Goal: Task Accomplishment & Management: Use online tool/utility

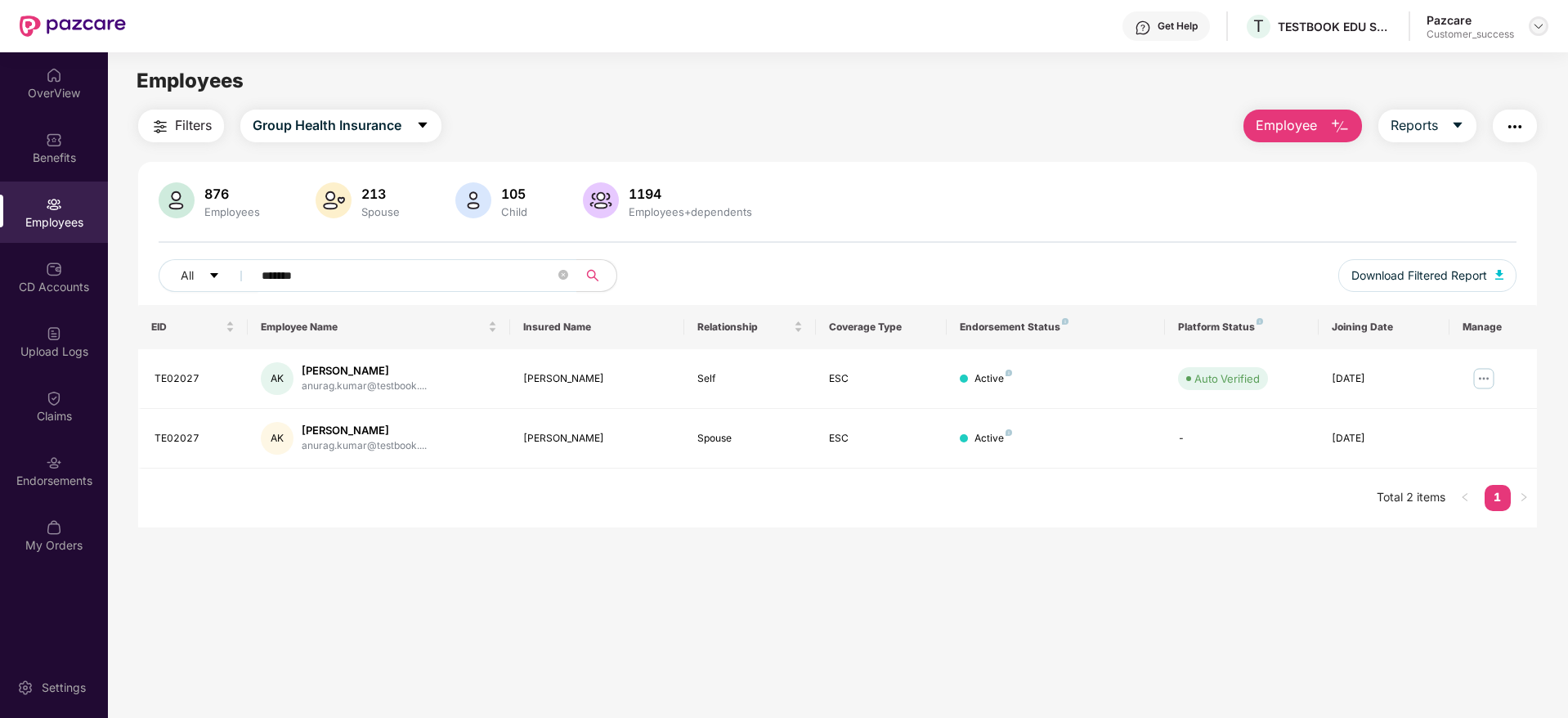
click at [1542, 29] on img at bounding box center [1538, 26] width 13 height 13
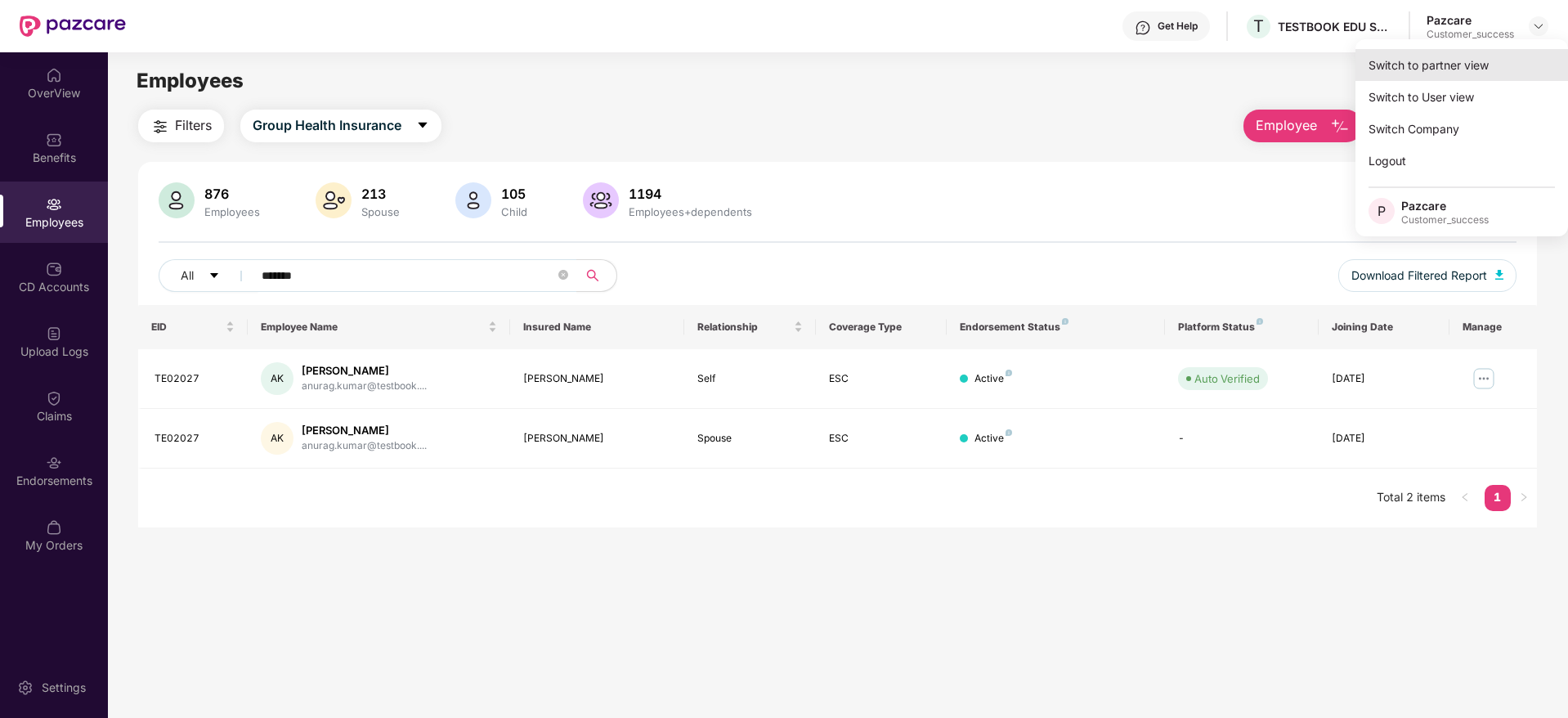
click at [1442, 64] on div "Switch to partner view" at bounding box center [1461, 64] width 212 height 32
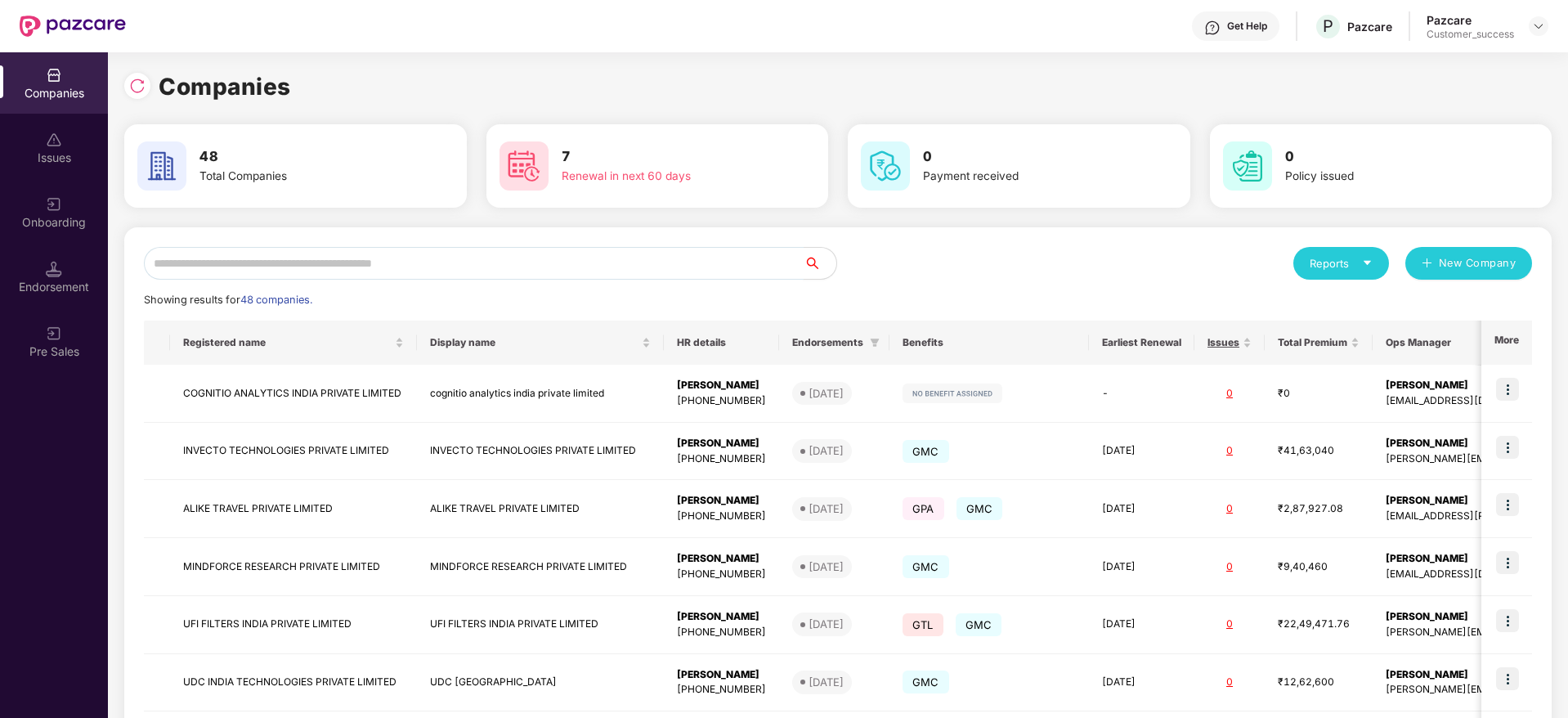
click at [476, 253] on input "text" at bounding box center [473, 263] width 660 height 33
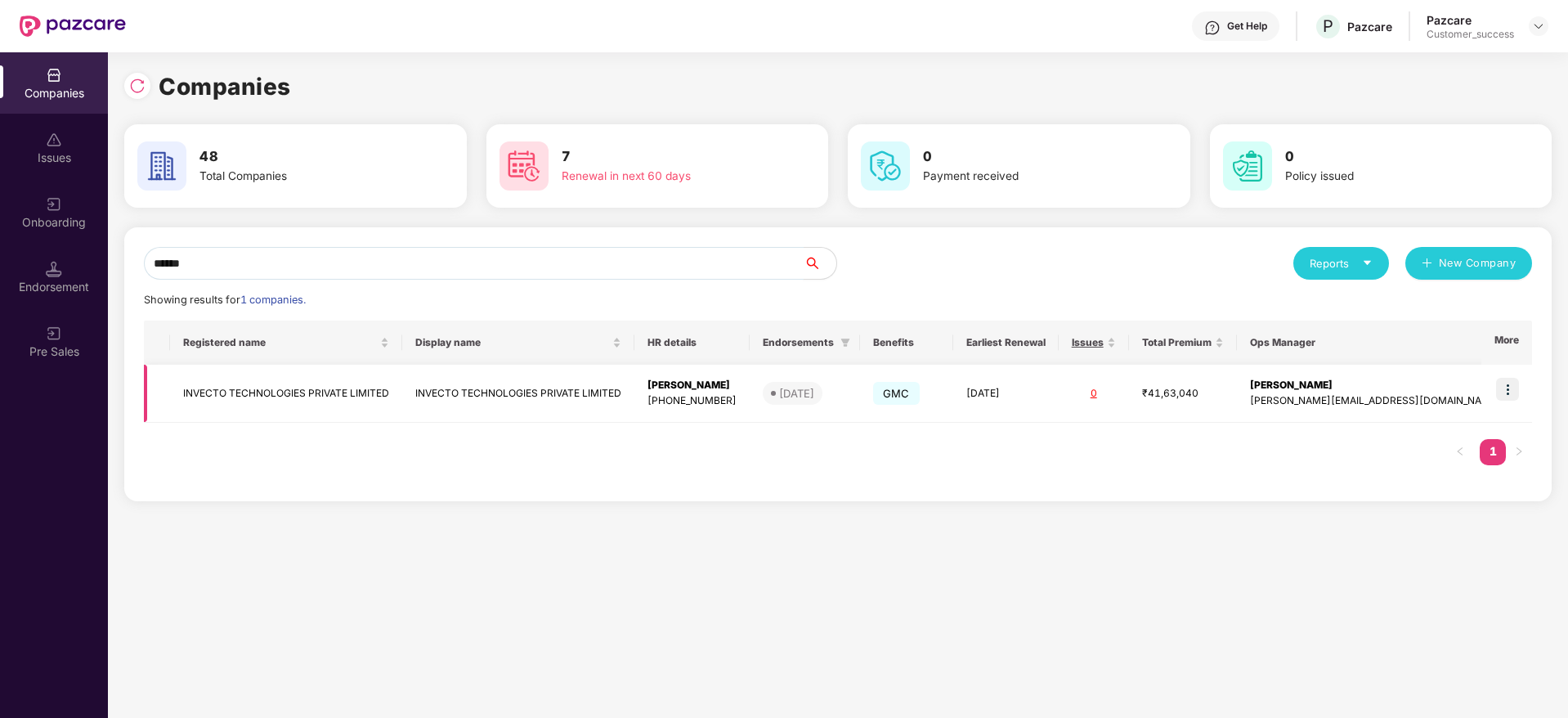
type input "******"
click at [1510, 381] on img at bounding box center [1507, 389] width 23 height 23
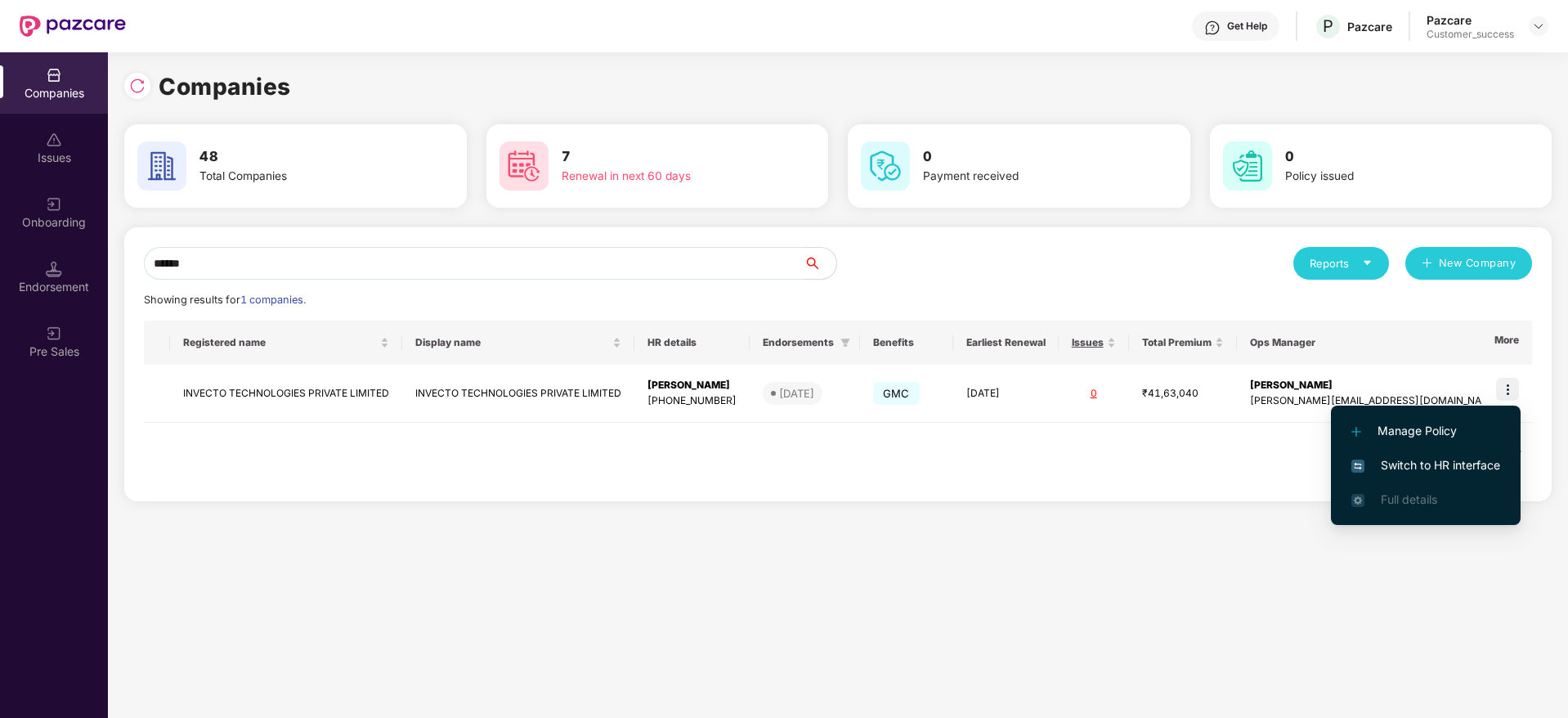
click at [1424, 462] on span "Switch to HR interface" at bounding box center [1425, 465] width 149 height 18
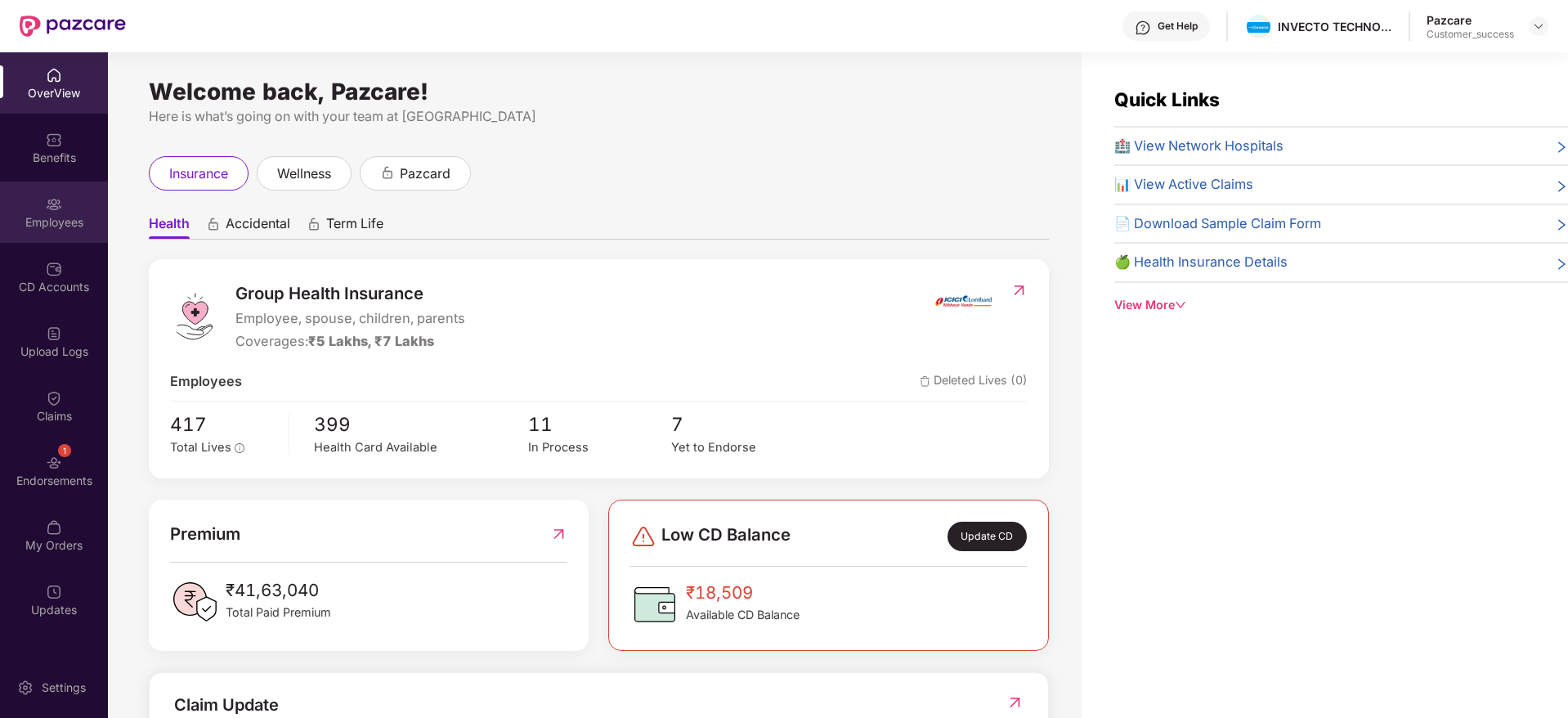
click at [39, 185] on div "Employees" at bounding box center [54, 211] width 108 height 61
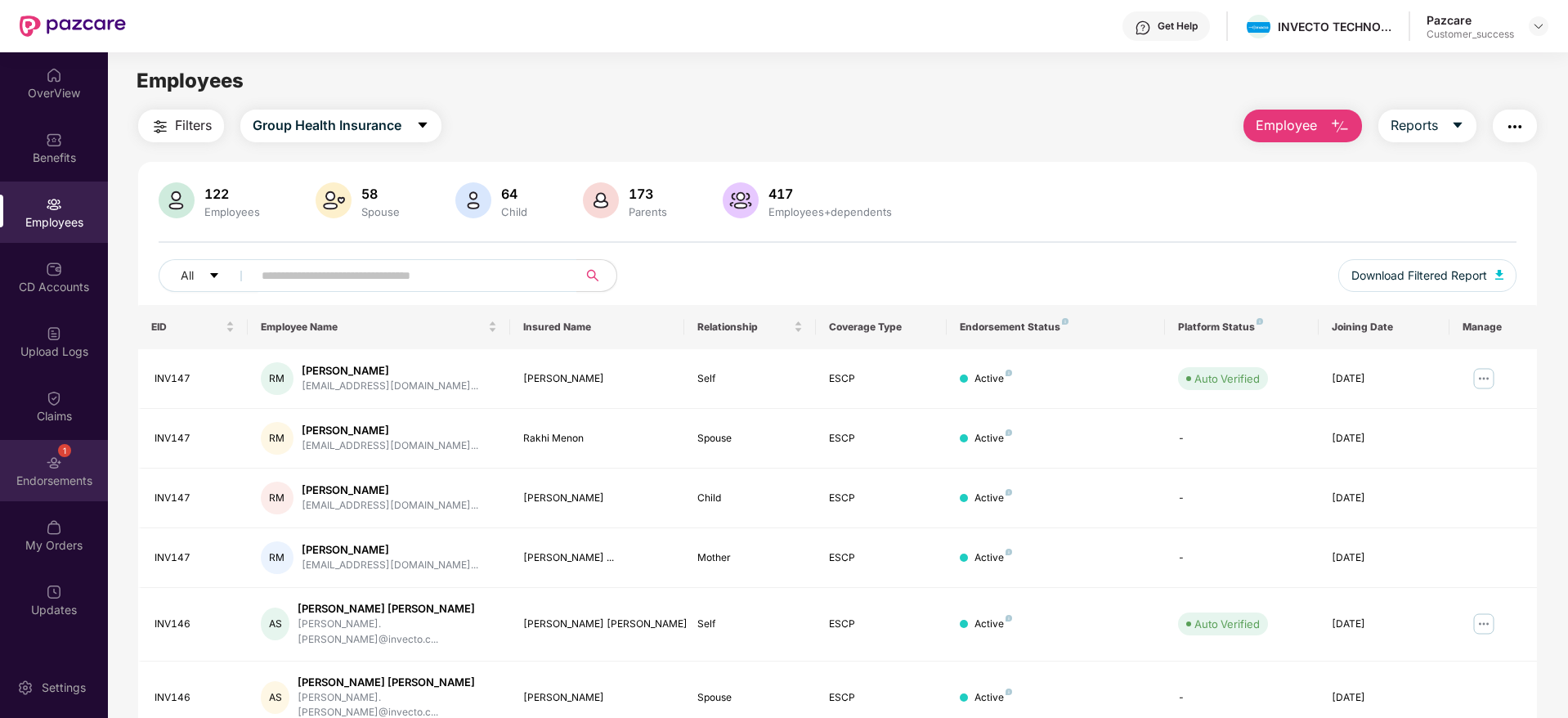
click at [60, 484] on div "Endorsements" at bounding box center [54, 480] width 108 height 16
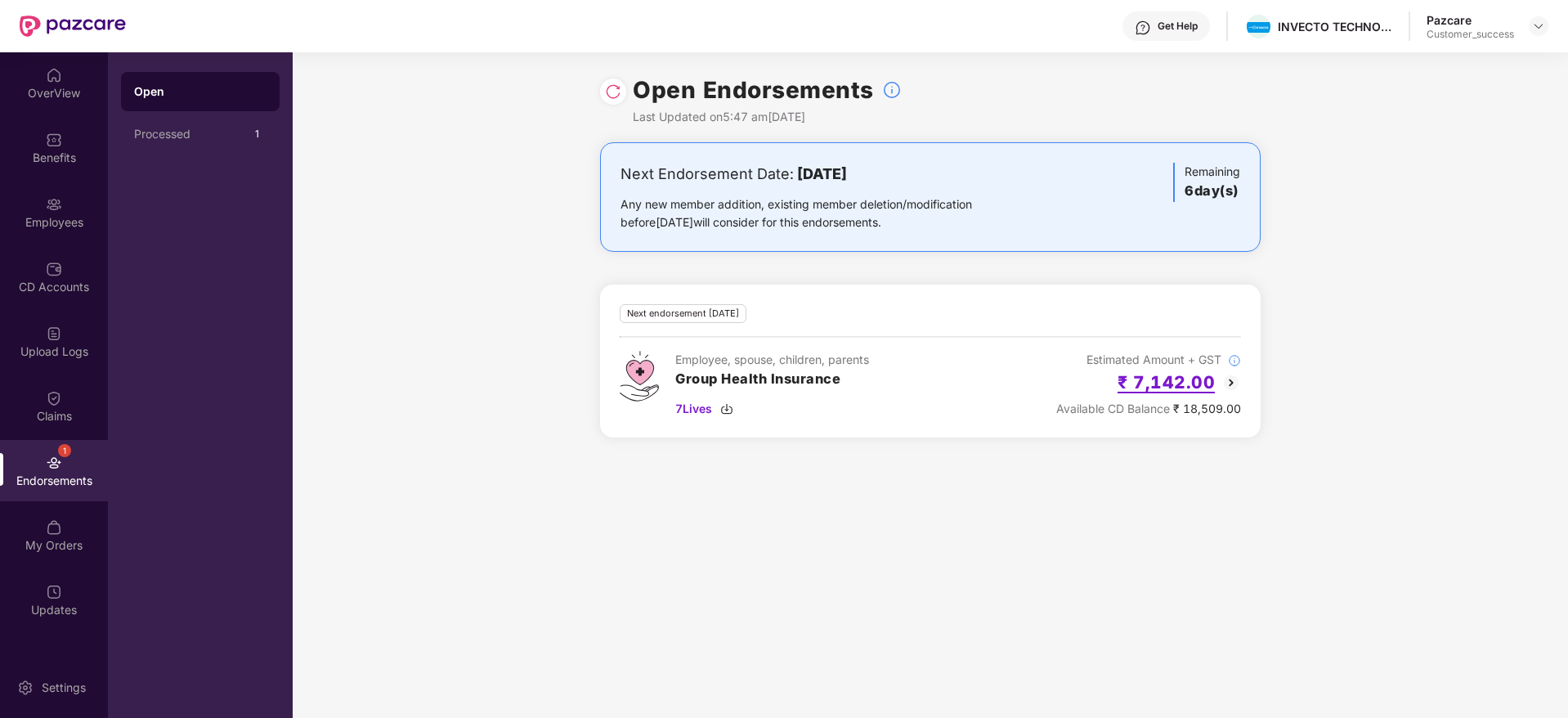
click at [1213, 374] on h2 "₹ 7,142.00" at bounding box center [1166, 381] width 97 height 27
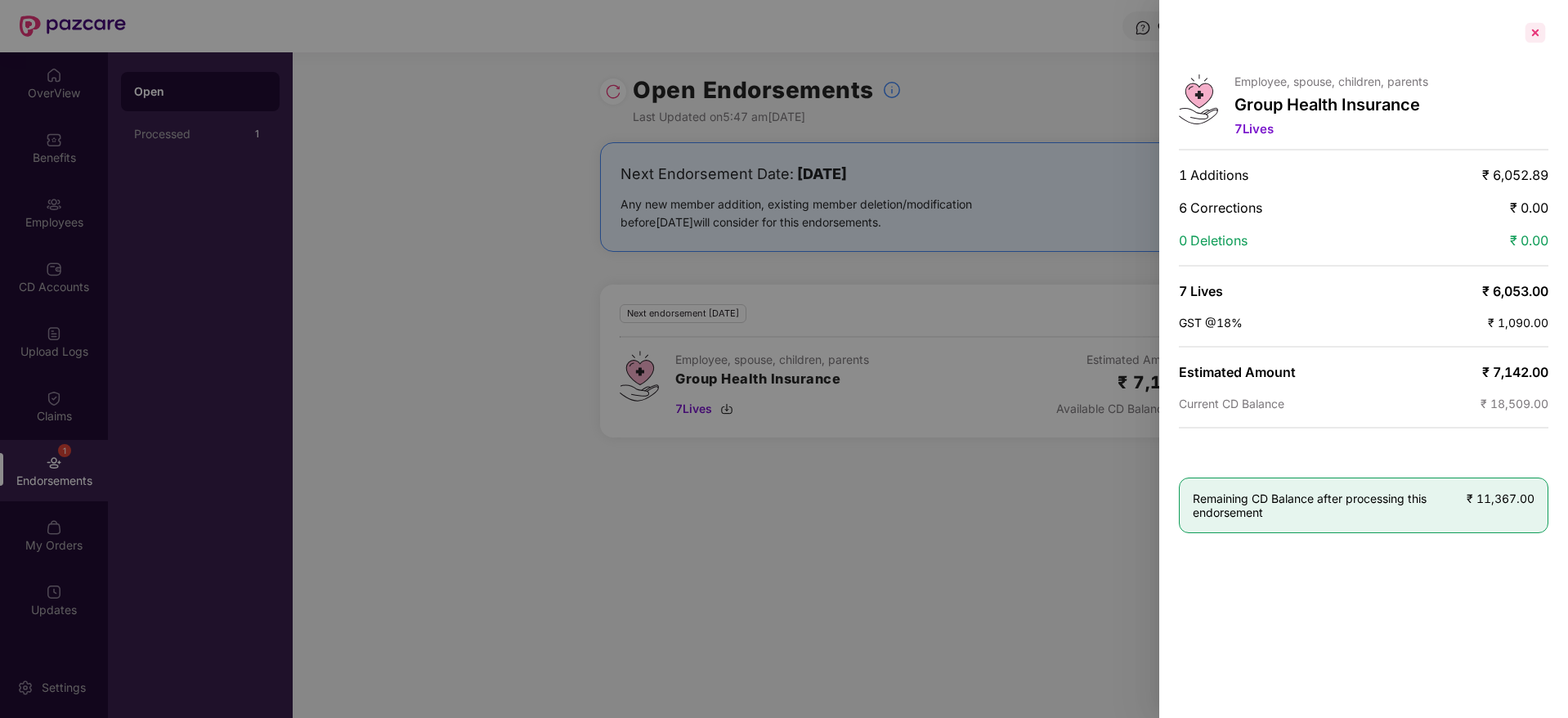
click at [1533, 29] on div at bounding box center [1535, 33] width 26 height 26
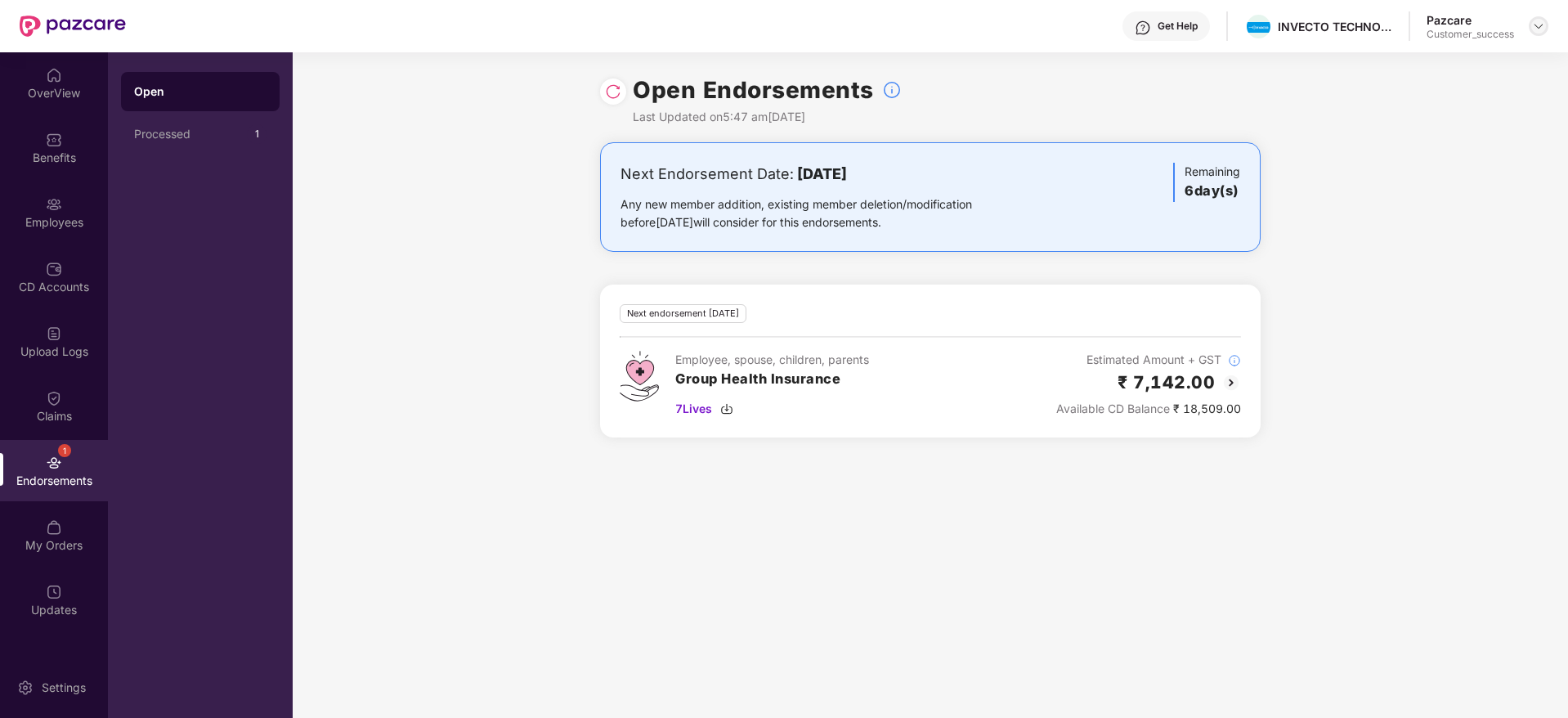
click at [1544, 25] on img at bounding box center [1538, 26] width 13 height 13
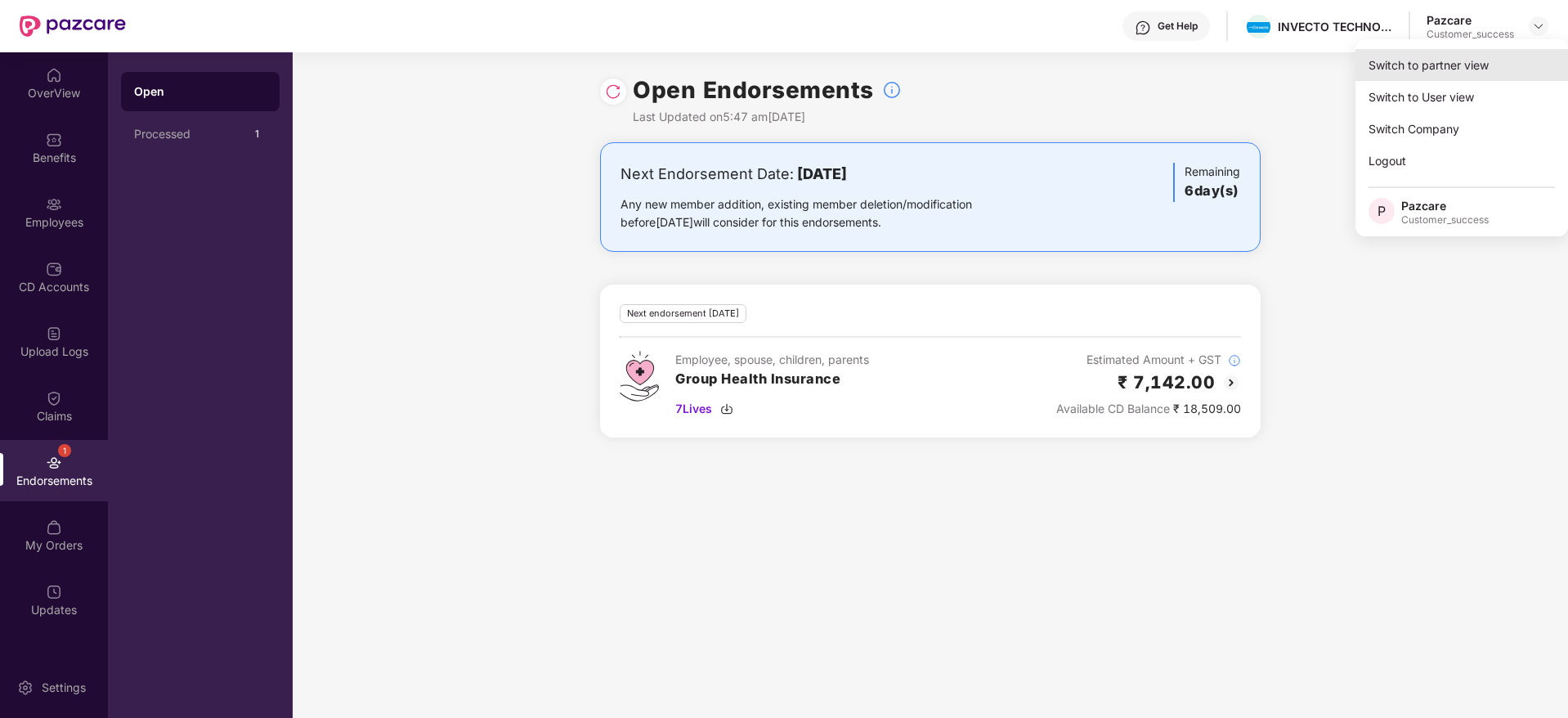
click at [1403, 73] on div "Switch to partner view" at bounding box center [1461, 64] width 212 height 32
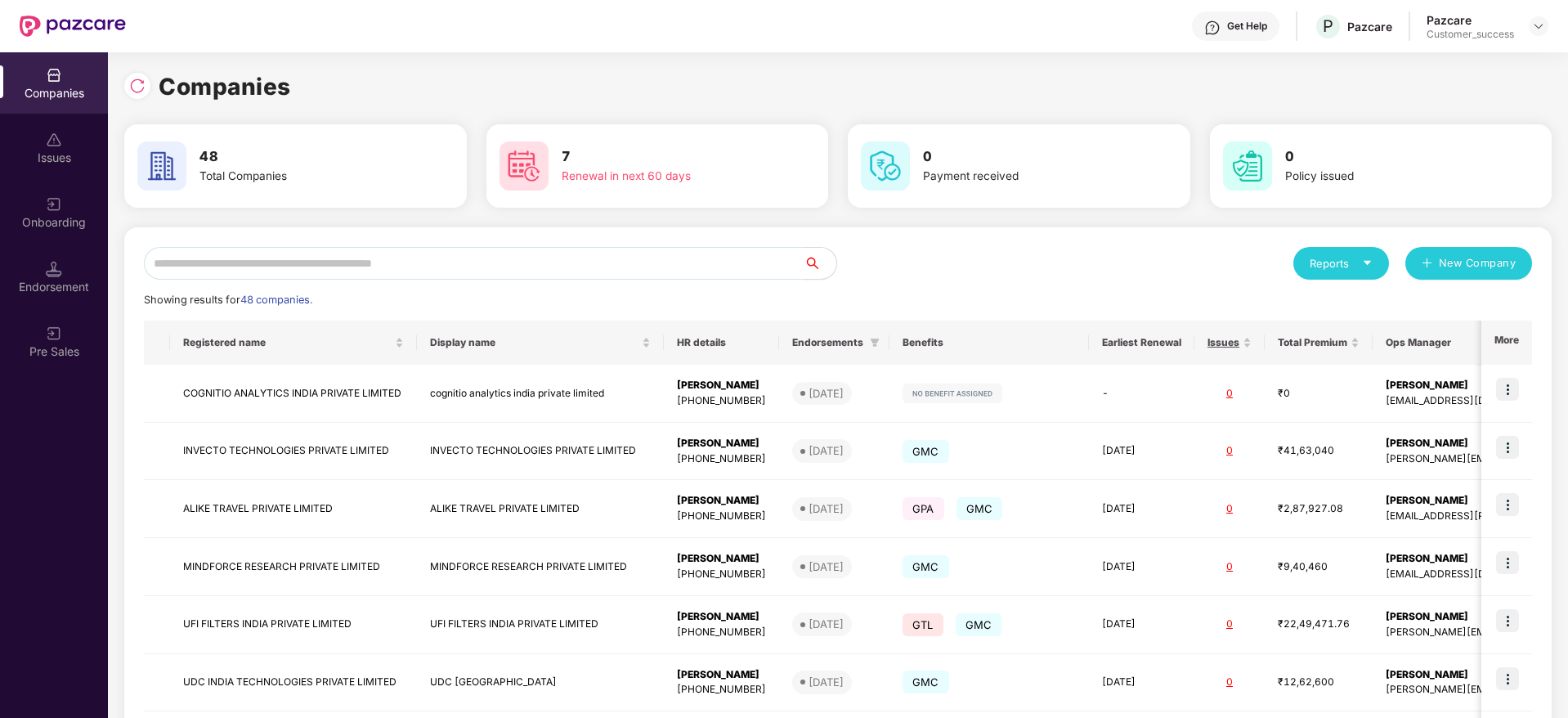
click at [253, 271] on input "text" at bounding box center [473, 263] width 660 height 33
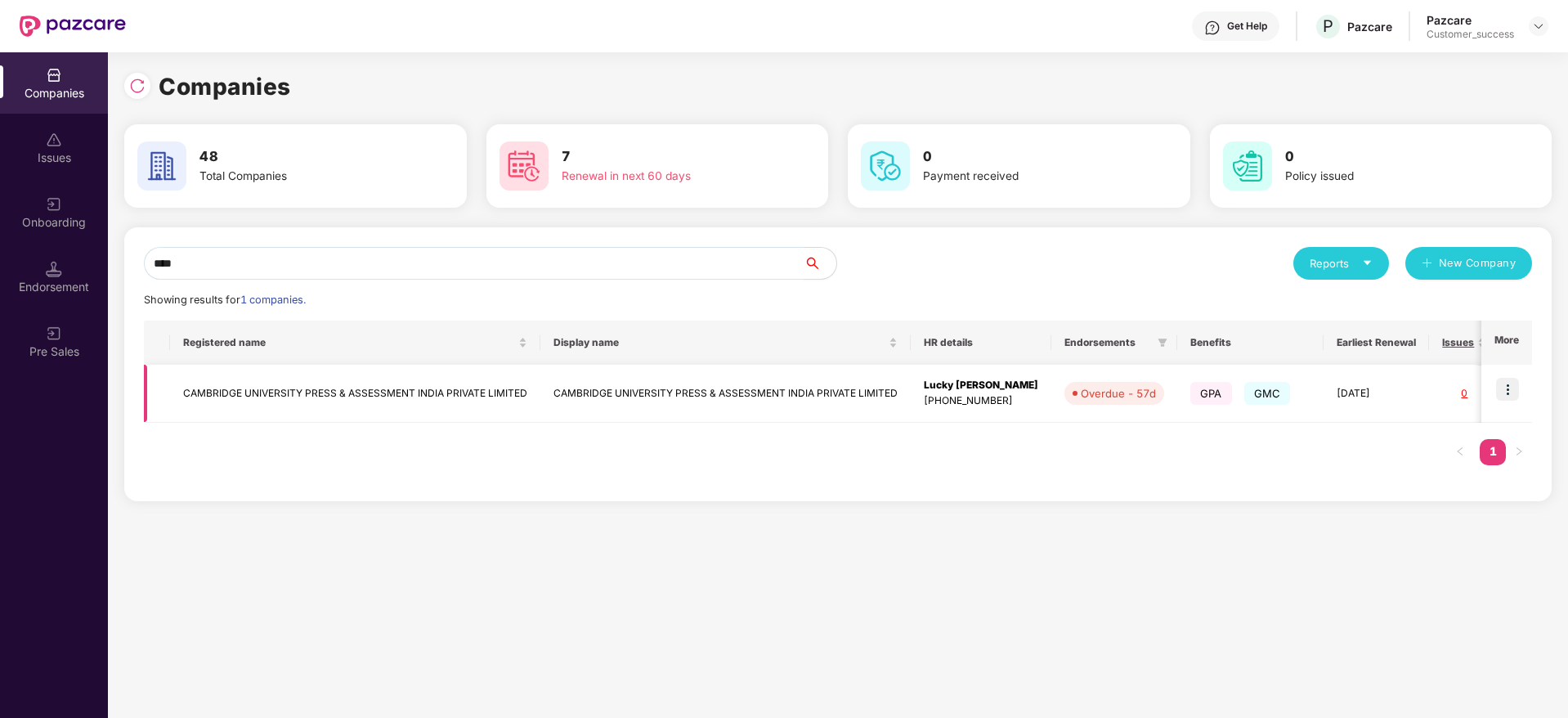
type input "****"
click at [1506, 396] on img at bounding box center [1507, 389] width 23 height 23
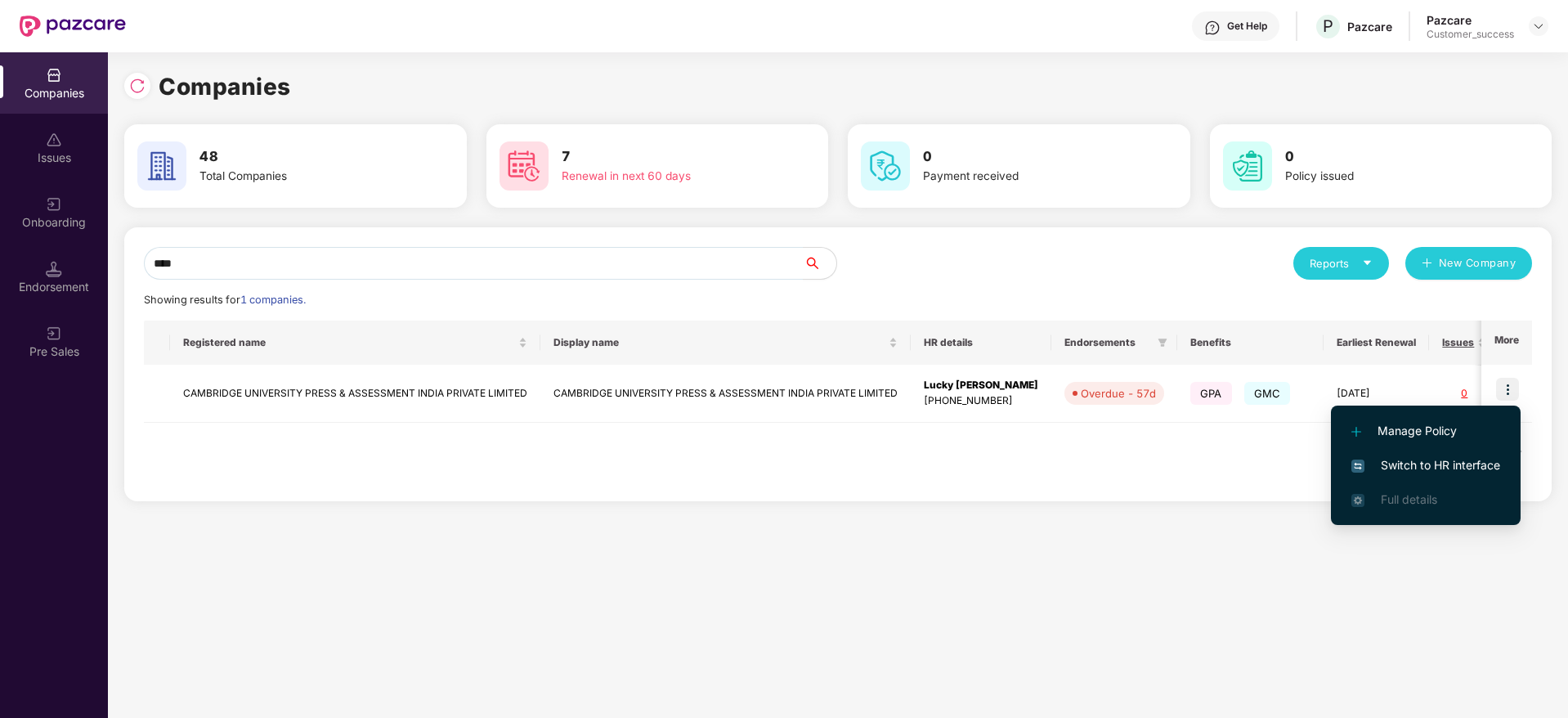
click at [1412, 458] on span "Switch to HR interface" at bounding box center [1425, 465] width 149 height 18
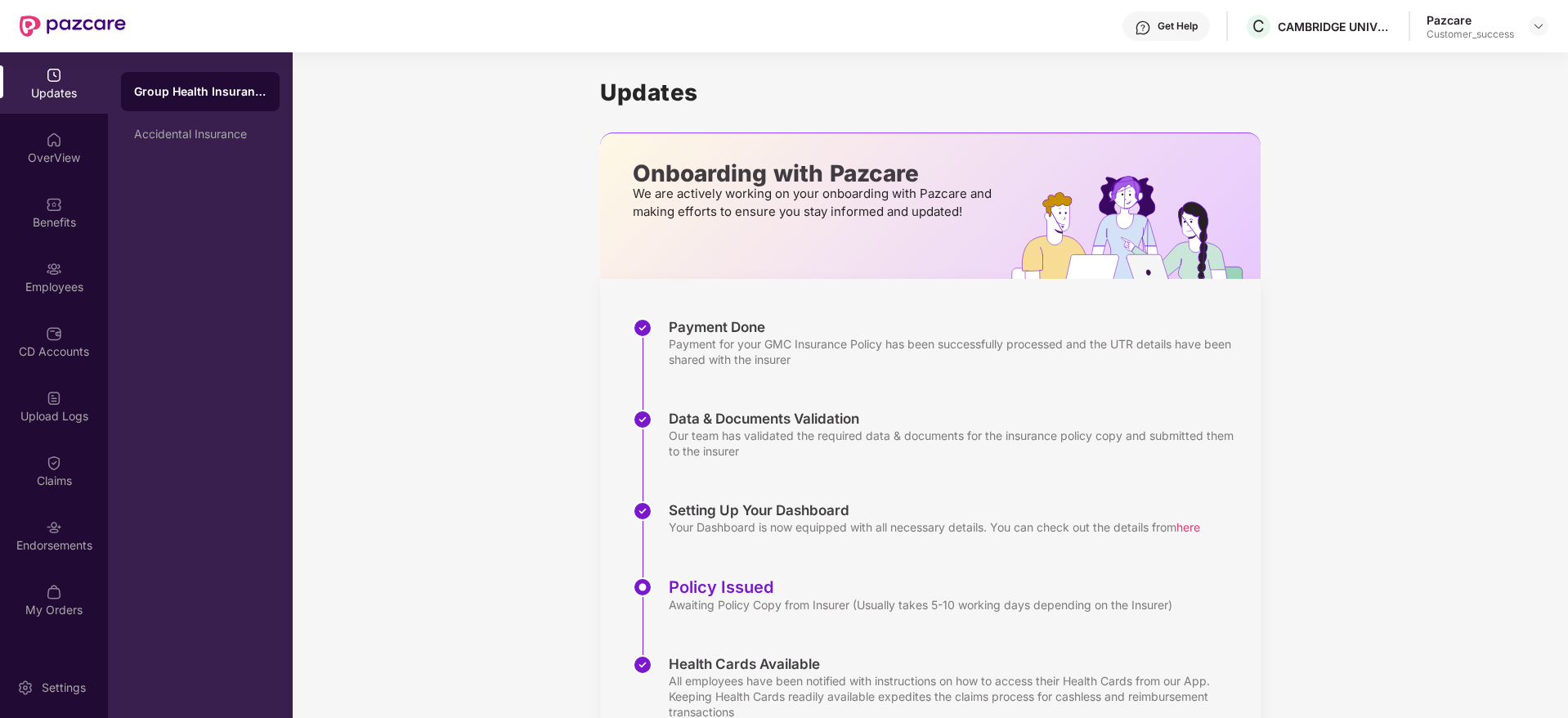
click at [54, 279] on div "Employees" at bounding box center [54, 287] width 108 height 16
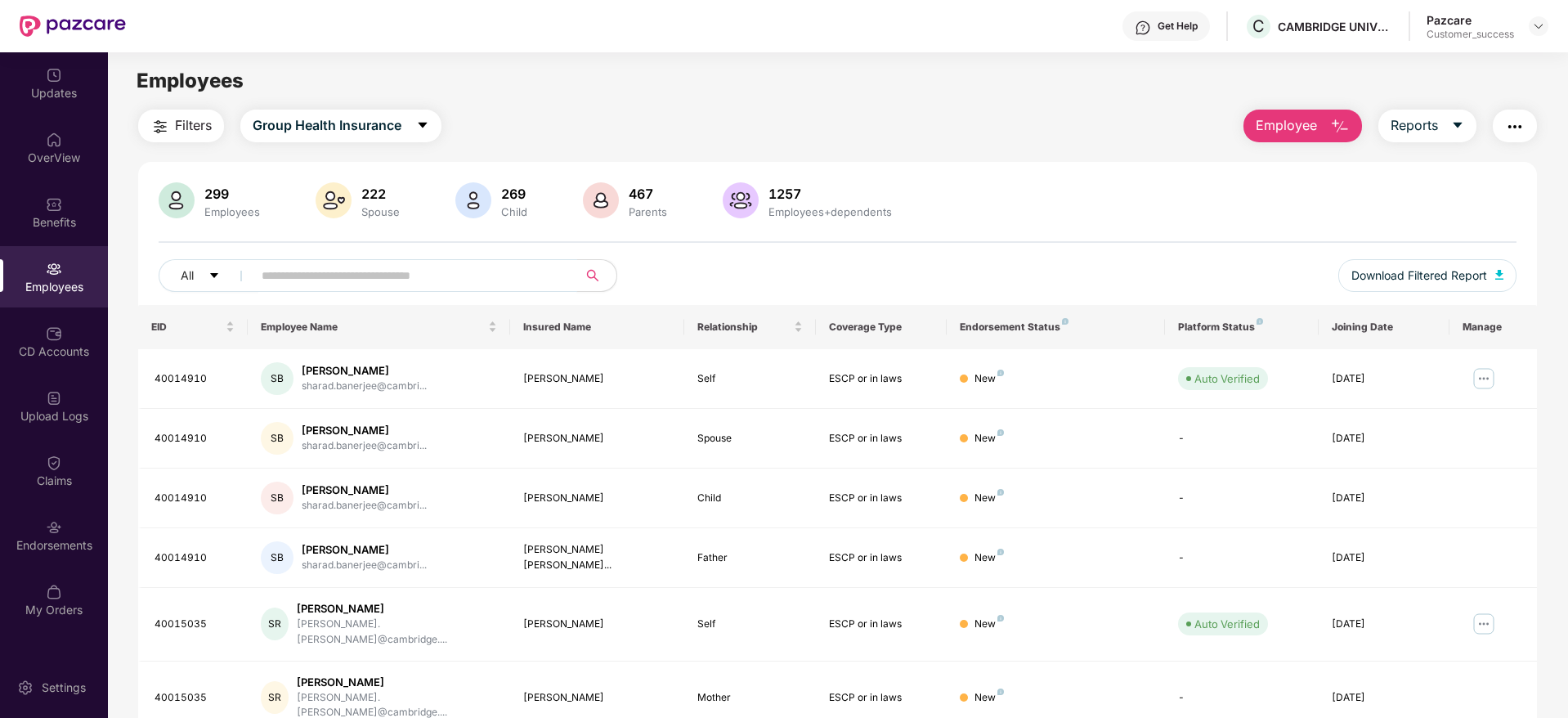
click at [290, 281] on input "text" at bounding box center [409, 275] width 294 height 25
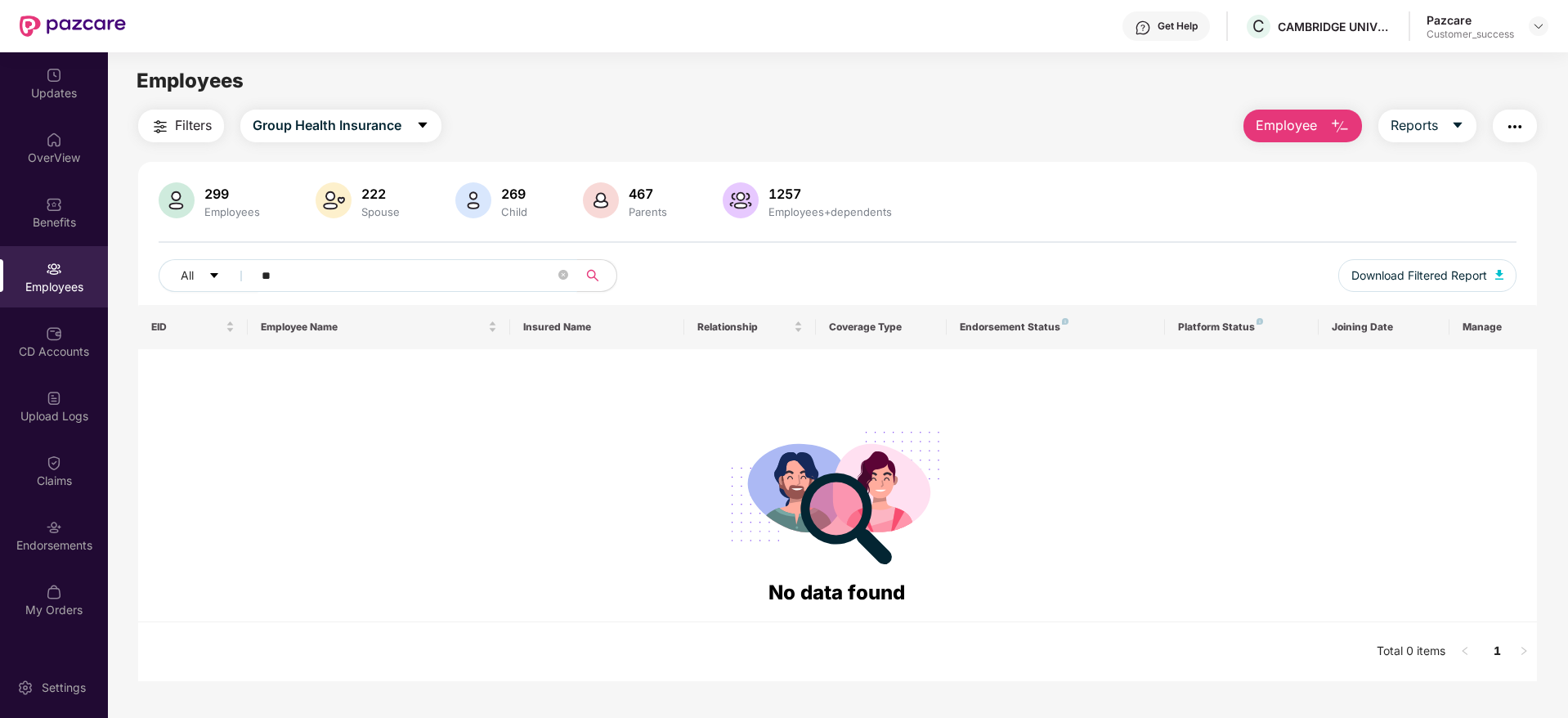
type input "*"
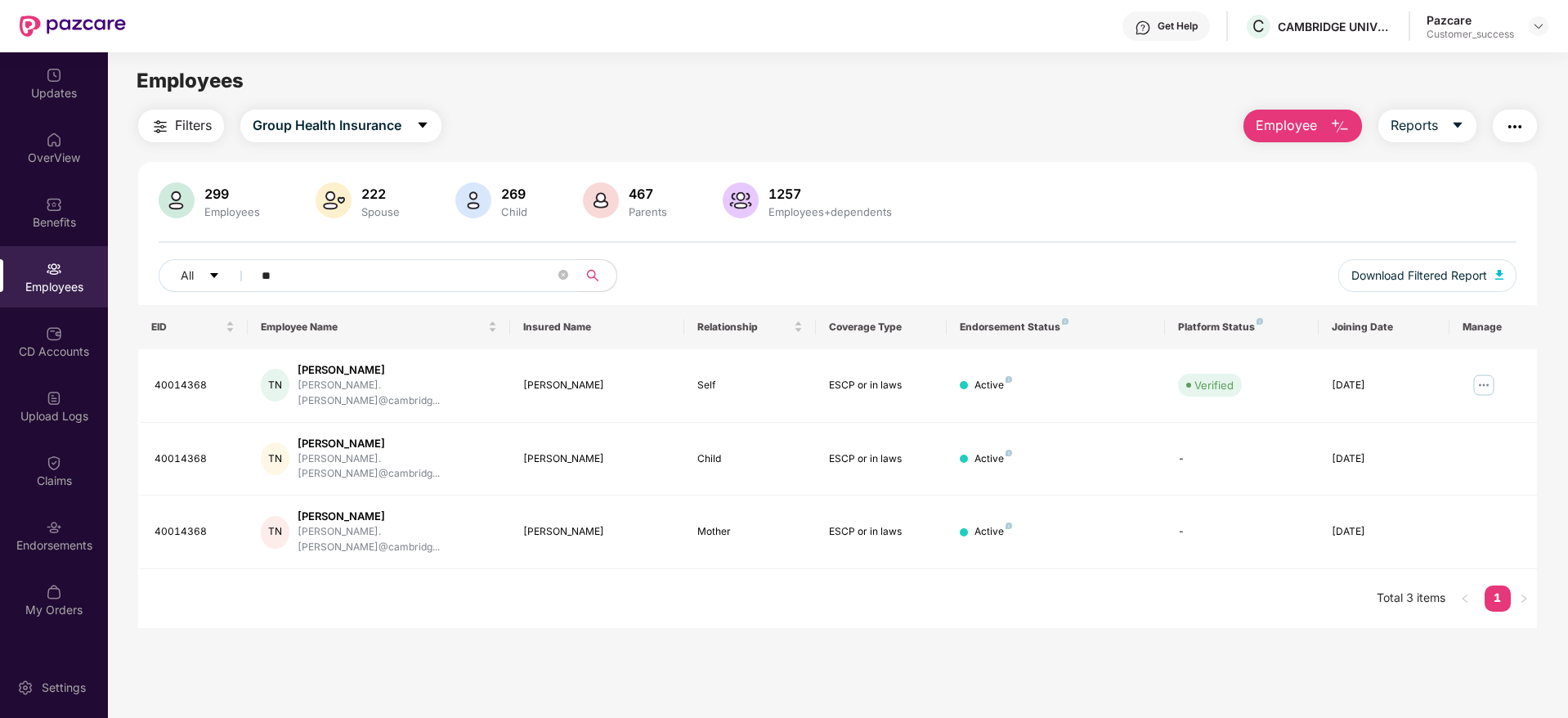
type input "*"
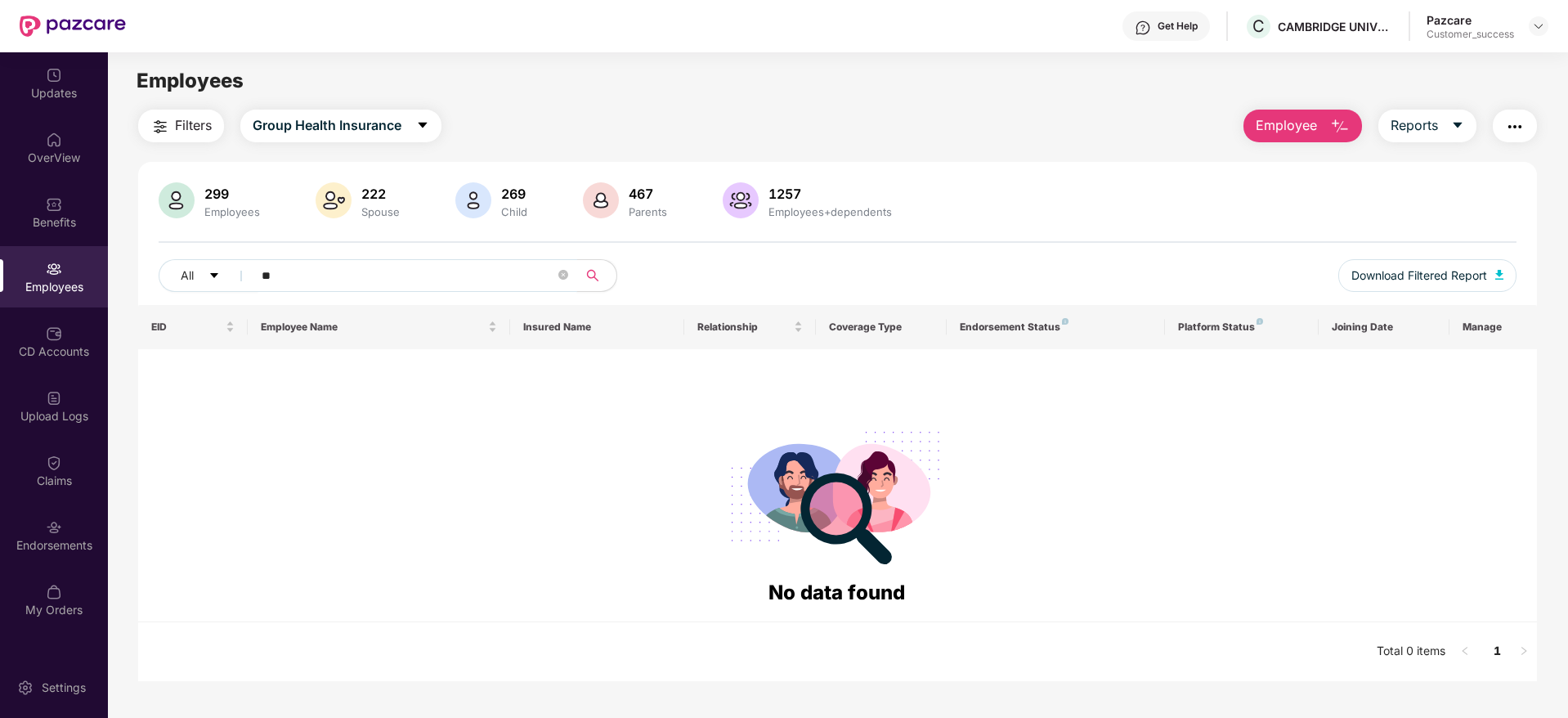
type input "*"
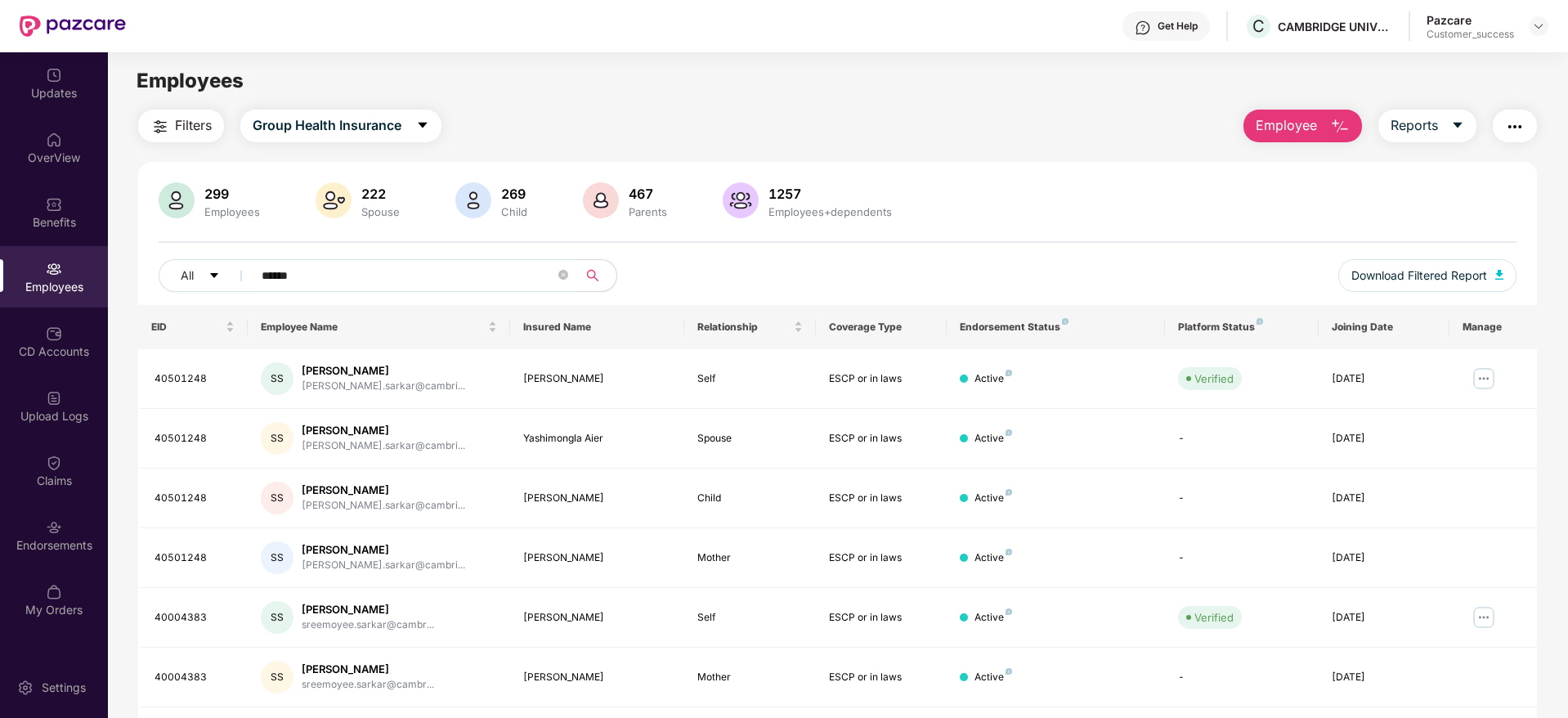
type input "******"
click at [652, 651] on td "[PERSON_NAME]" at bounding box center [598, 677] width 175 height 59
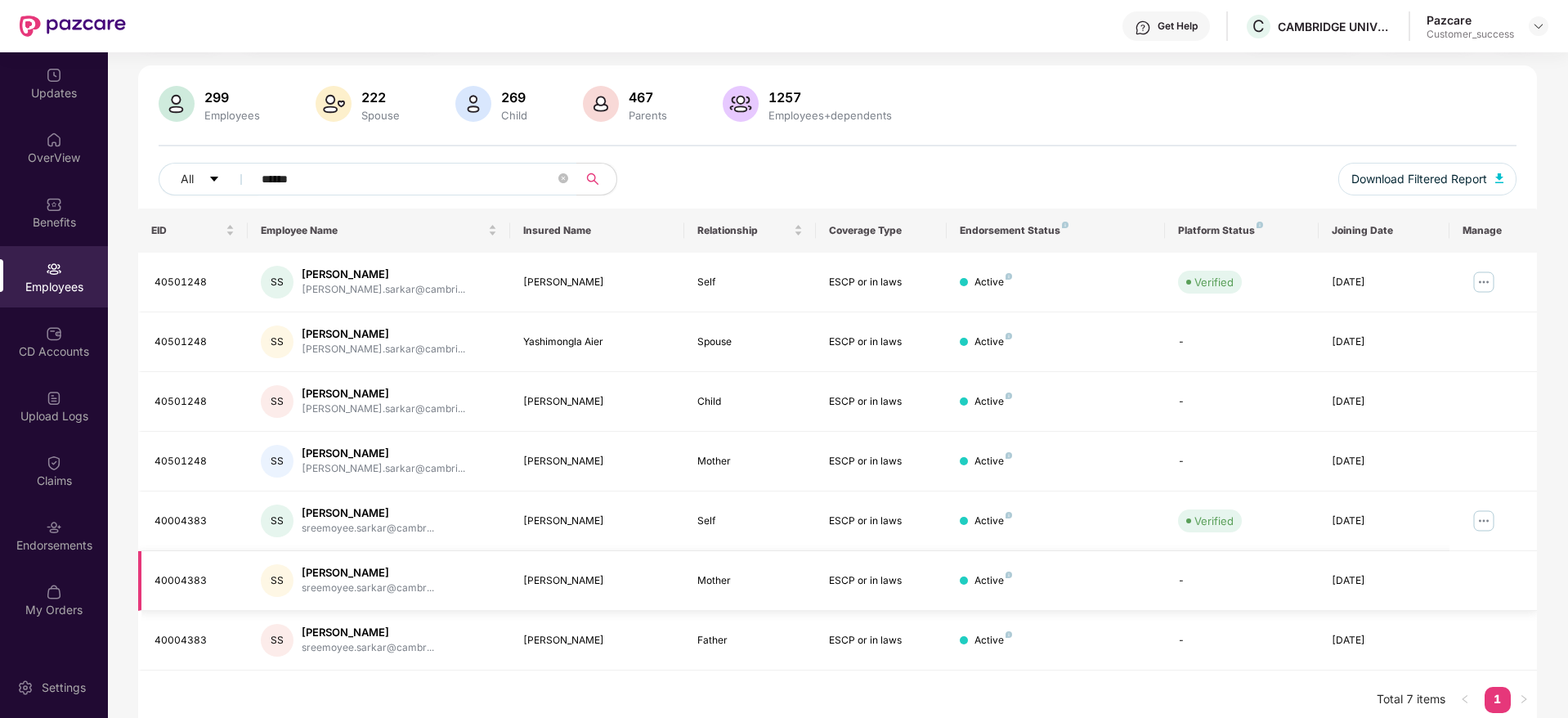
scroll to position [108, 0]
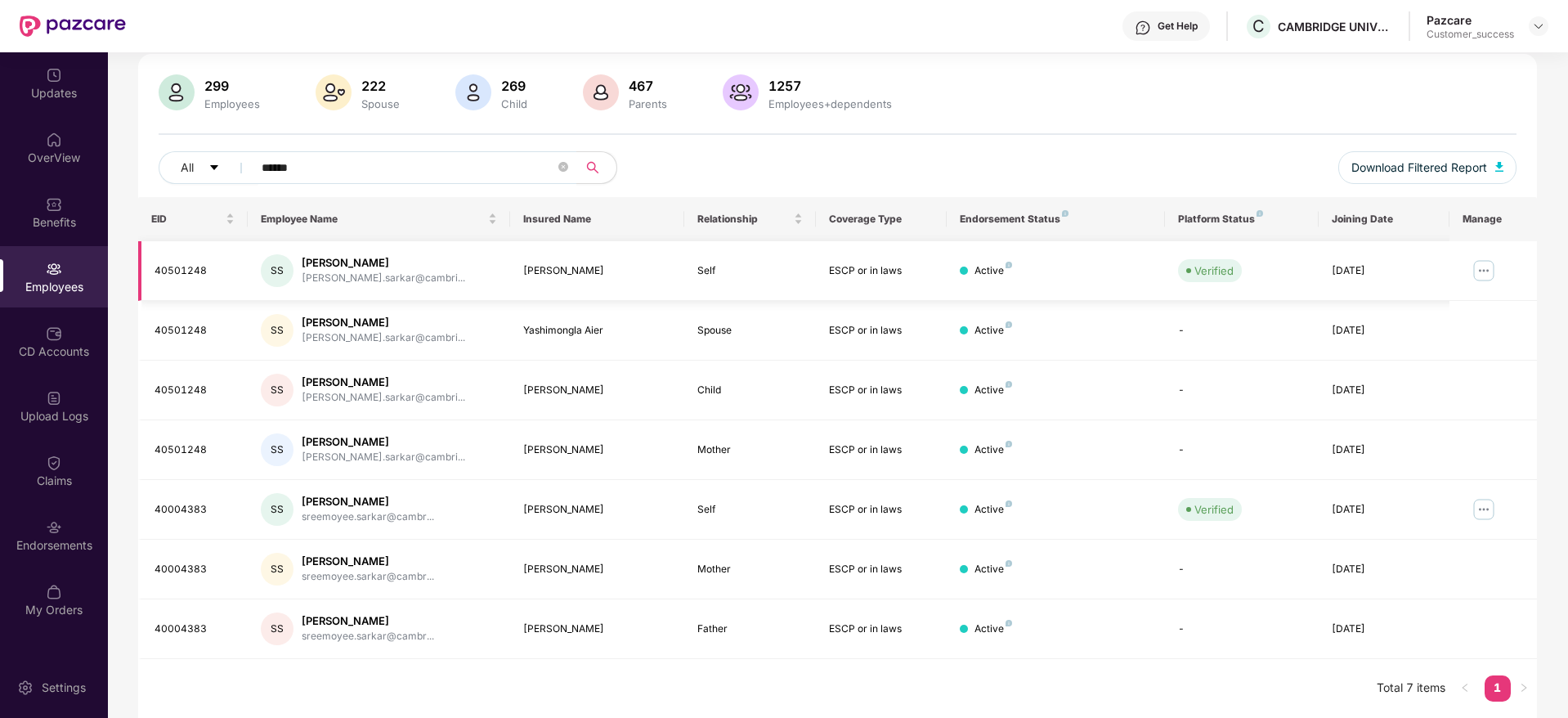
click at [1477, 262] on img at bounding box center [1484, 271] width 26 height 26
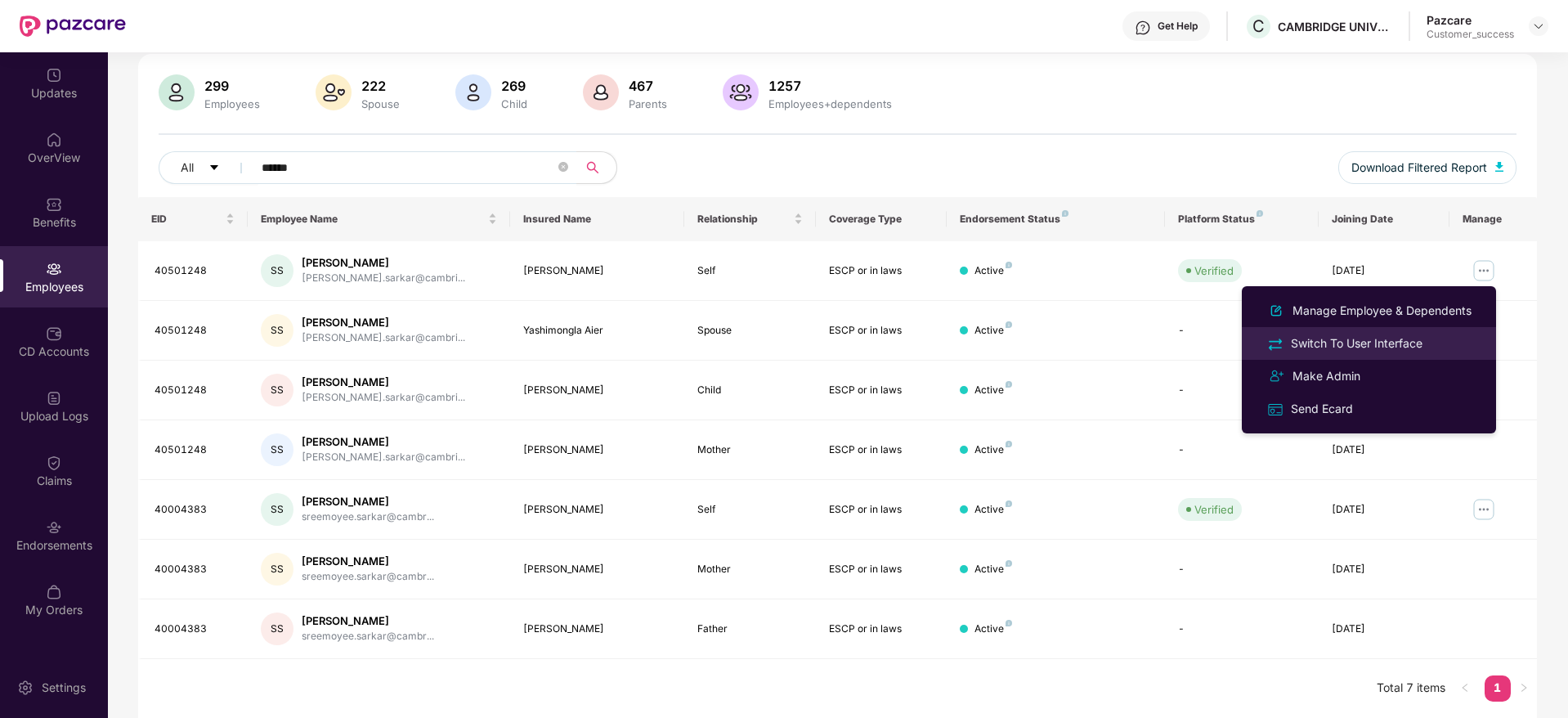
click at [1335, 345] on div "Switch To User Interface" at bounding box center [1357, 343] width 138 height 18
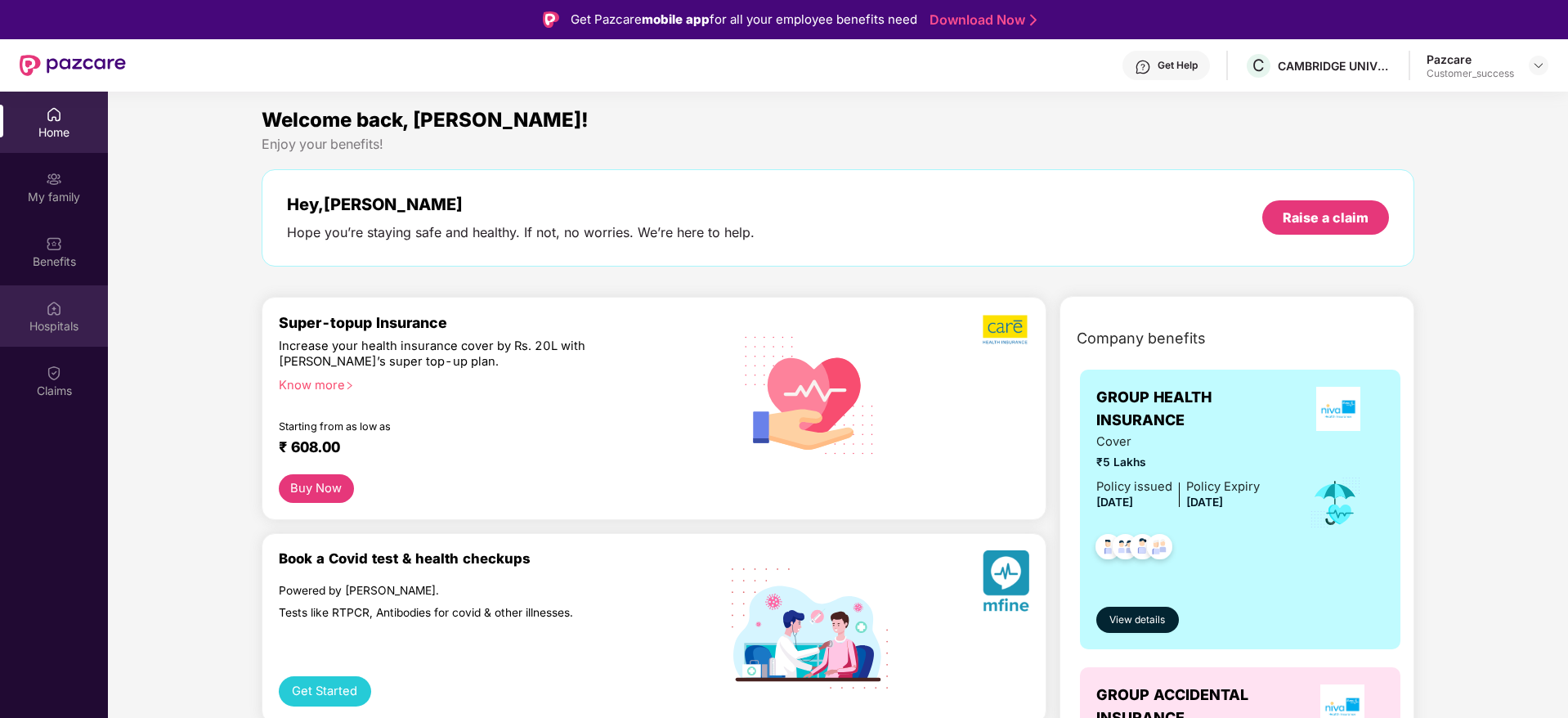
click at [52, 328] on div "Hospitals" at bounding box center [54, 326] width 108 height 16
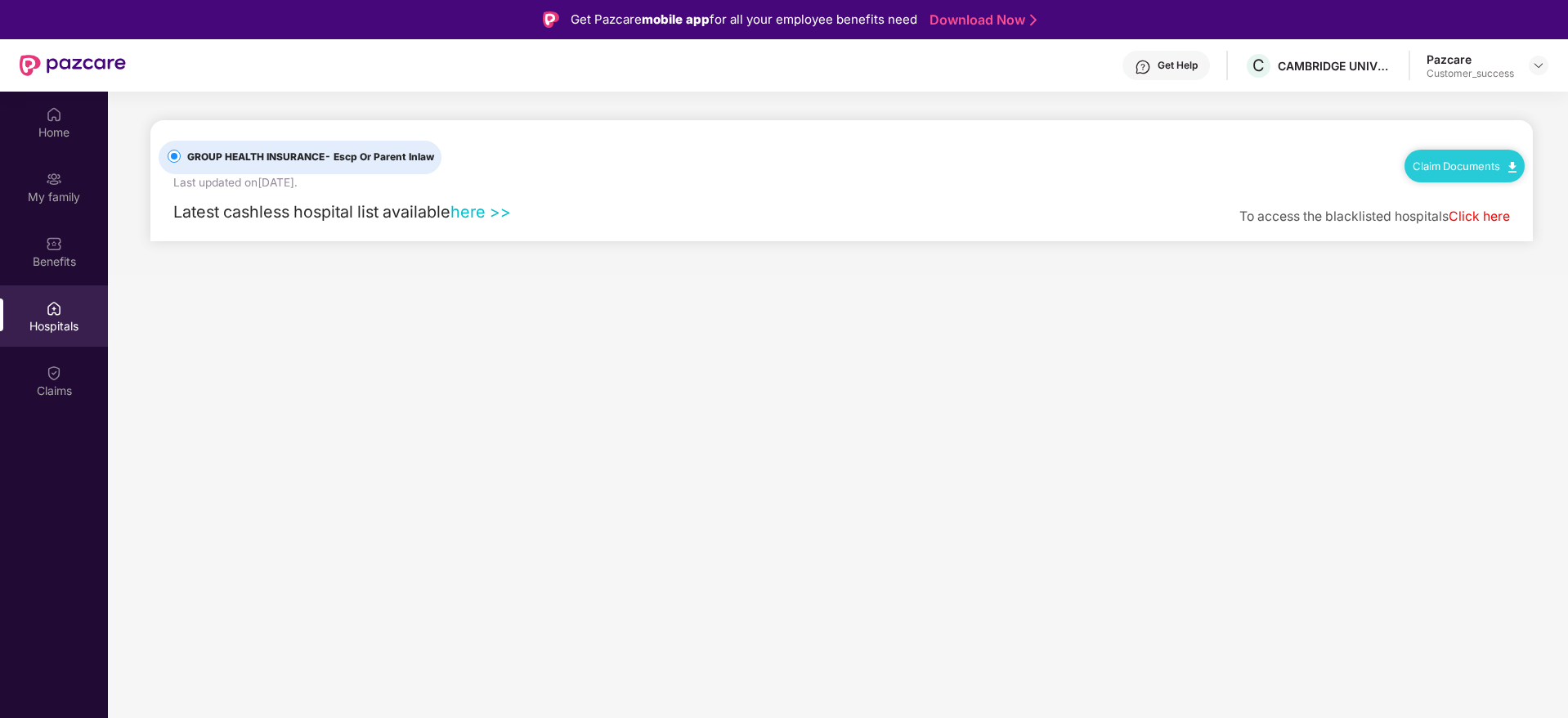
click at [477, 214] on link "here >>" at bounding box center [480, 211] width 60 height 20
click at [1544, 59] on img at bounding box center [1538, 65] width 13 height 13
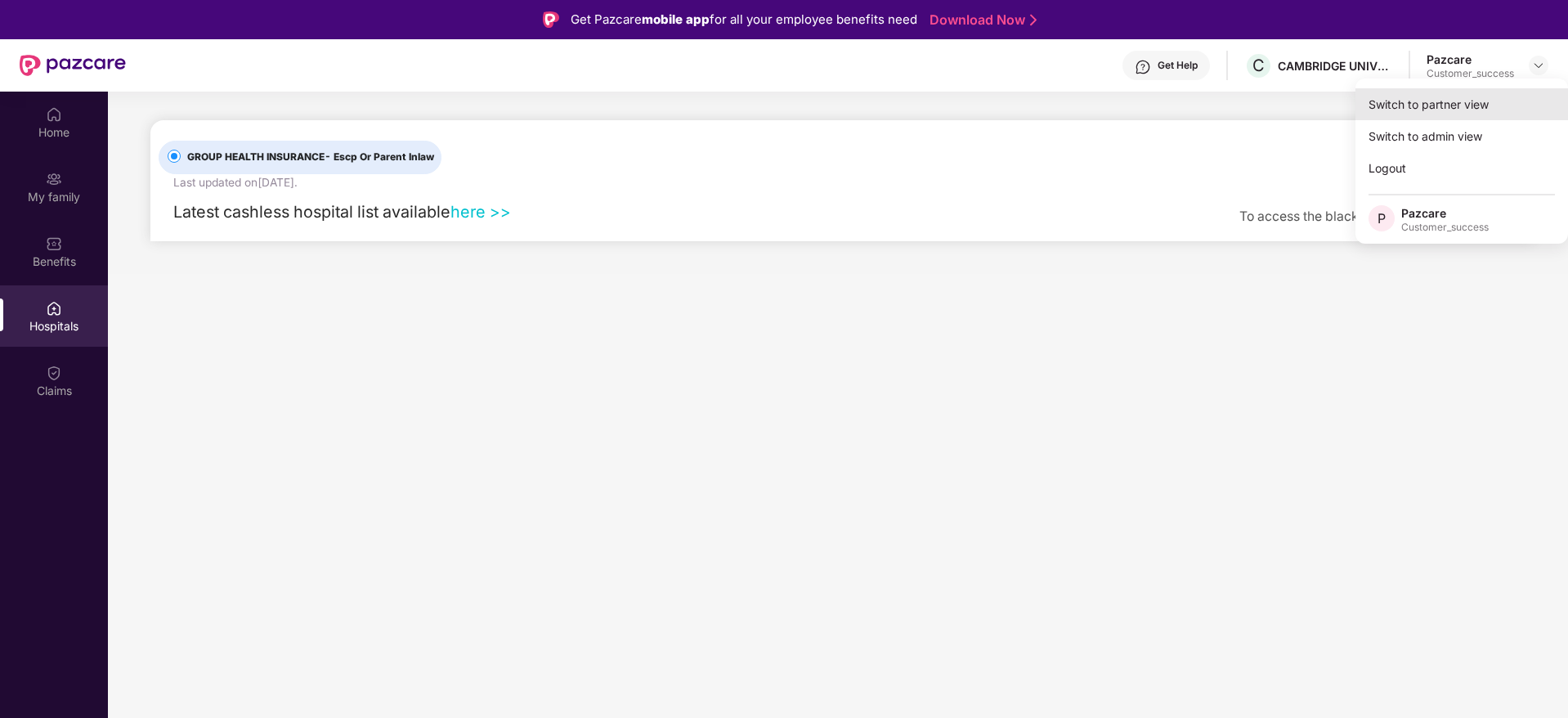
click at [1479, 97] on div "Switch to partner view" at bounding box center [1461, 104] width 212 height 32
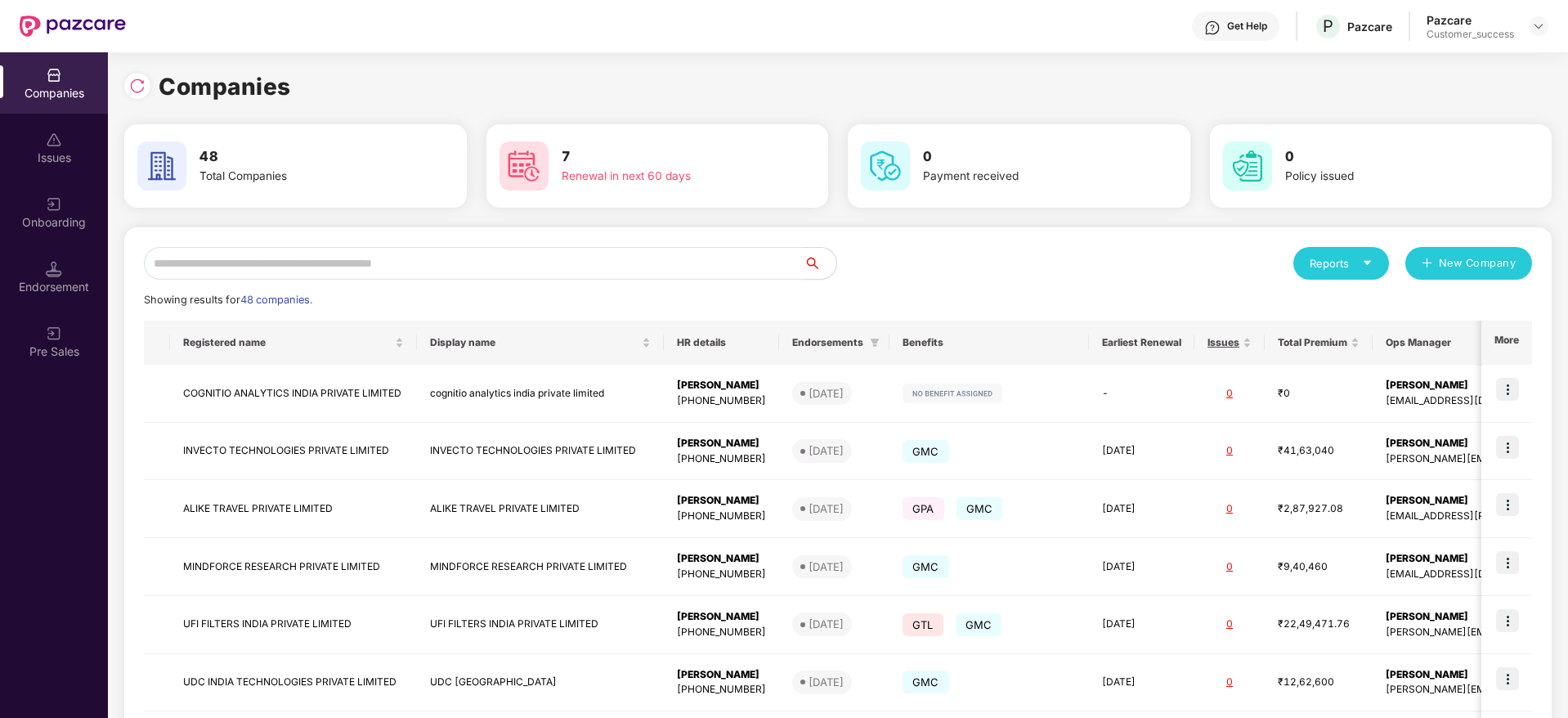
click at [363, 263] on input "text" at bounding box center [473, 263] width 660 height 33
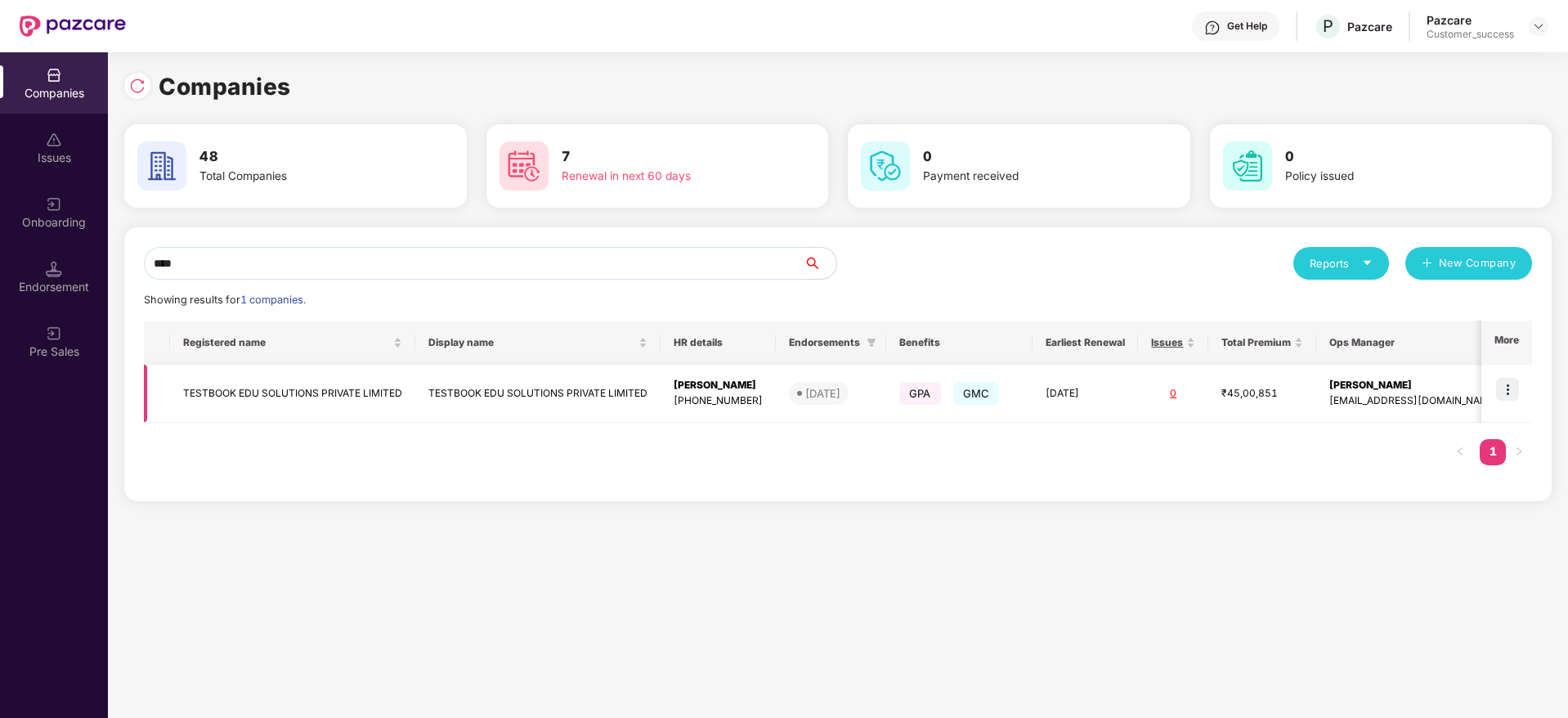
type input "****"
click at [279, 382] on td "TESTBOOK EDU SOLUTIONS PRIVATE LIMITED" at bounding box center [292, 393] width 245 height 58
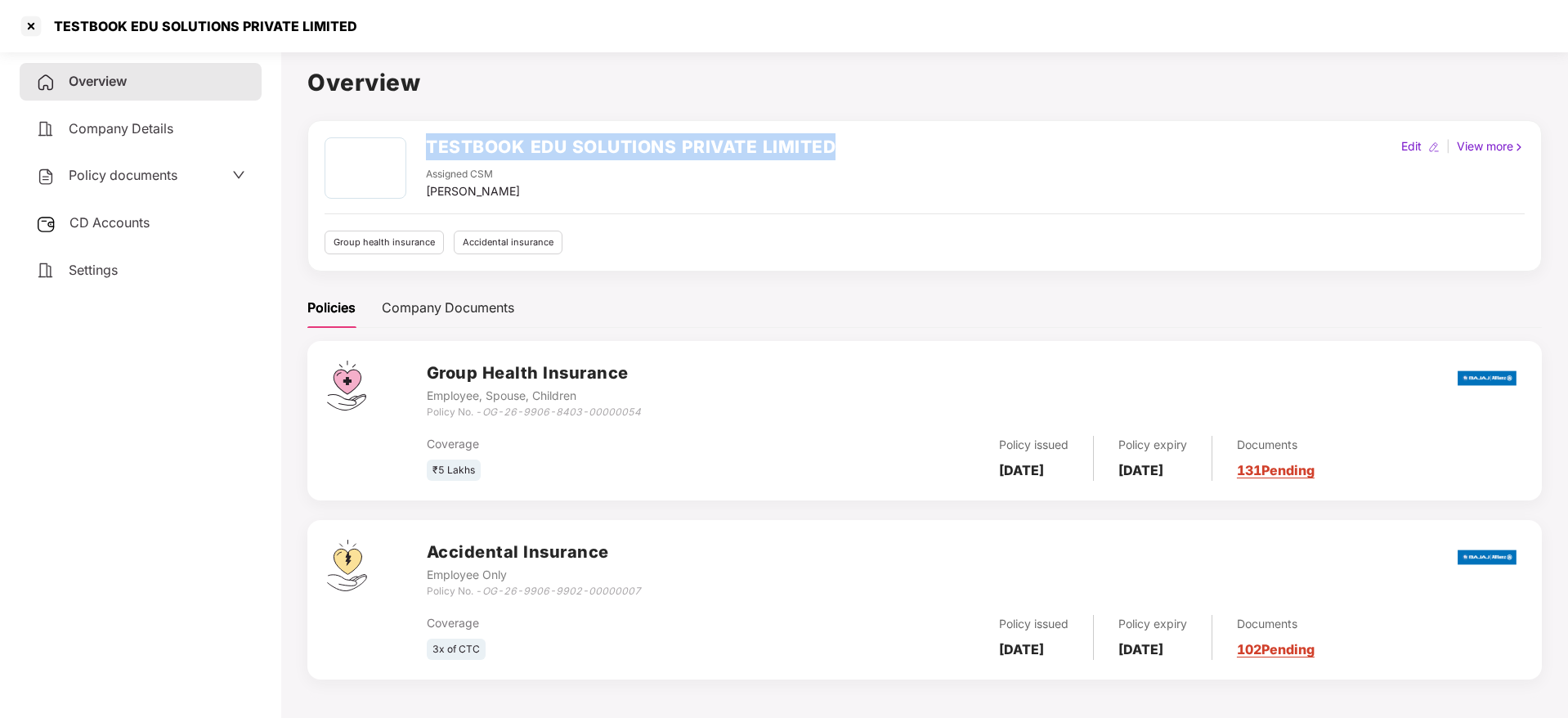
drag, startPoint x: 430, startPoint y: 143, endPoint x: 889, endPoint y: 143, distance: 459.0
click at [889, 143] on div "TESTBOOK EDU SOLUTIONS PRIVATE LIMITED Assigned CSM [PERSON_NAME] Edit | View m…" at bounding box center [924, 168] width 1200 height 63
copy h2 "TESTBOOK EDU SOLUTIONS PRIVATE LIMITED"
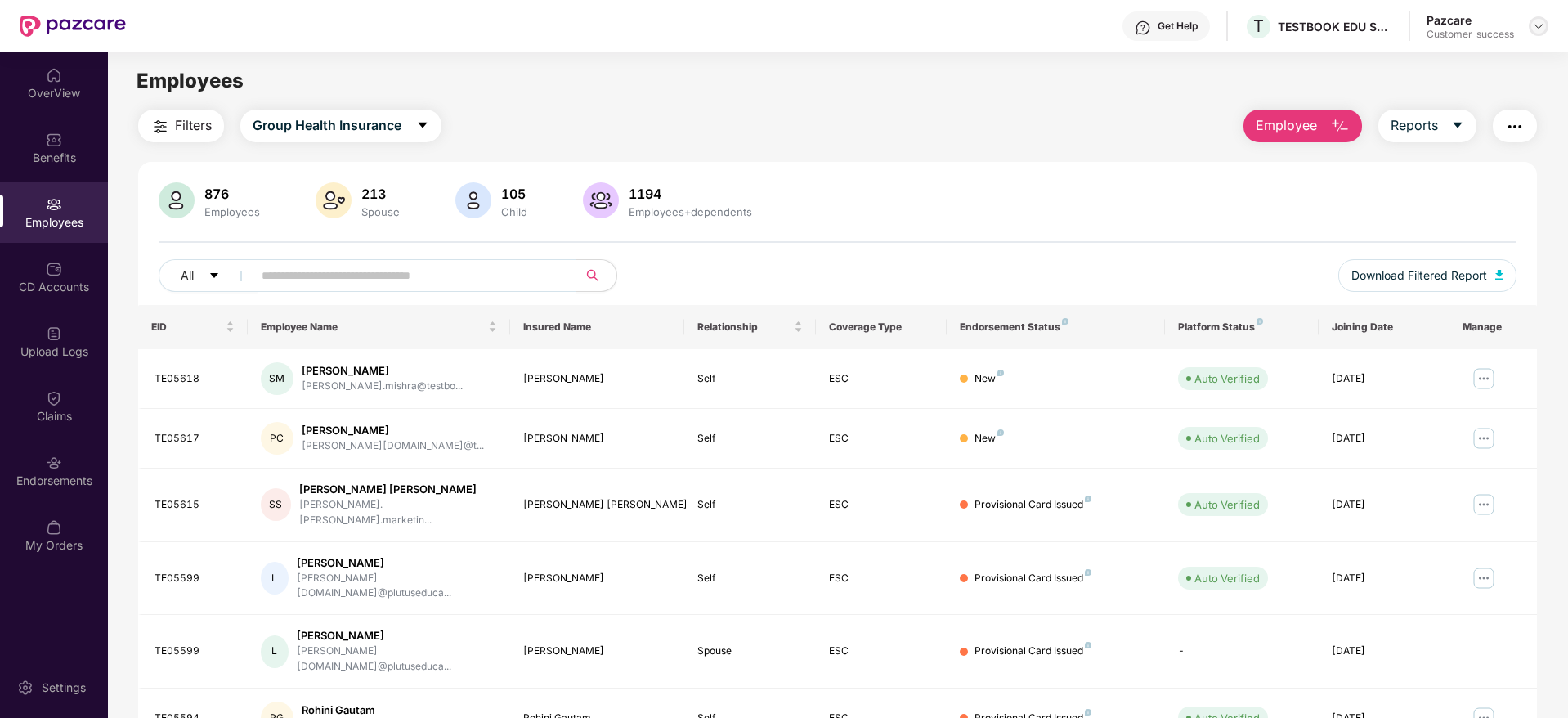
click at [1540, 25] on img at bounding box center [1538, 26] width 13 height 13
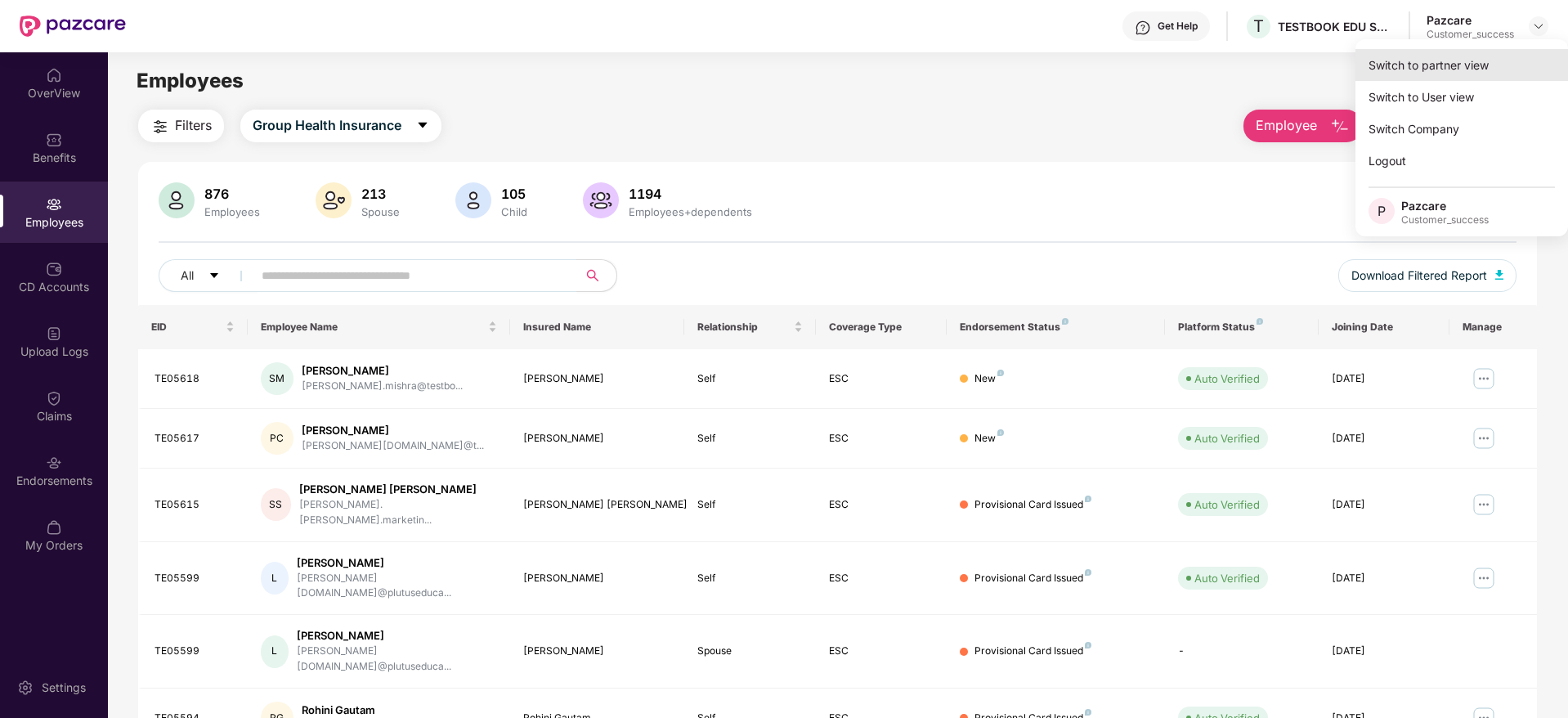
click at [1448, 64] on div "Switch to partner view" at bounding box center [1461, 64] width 212 height 32
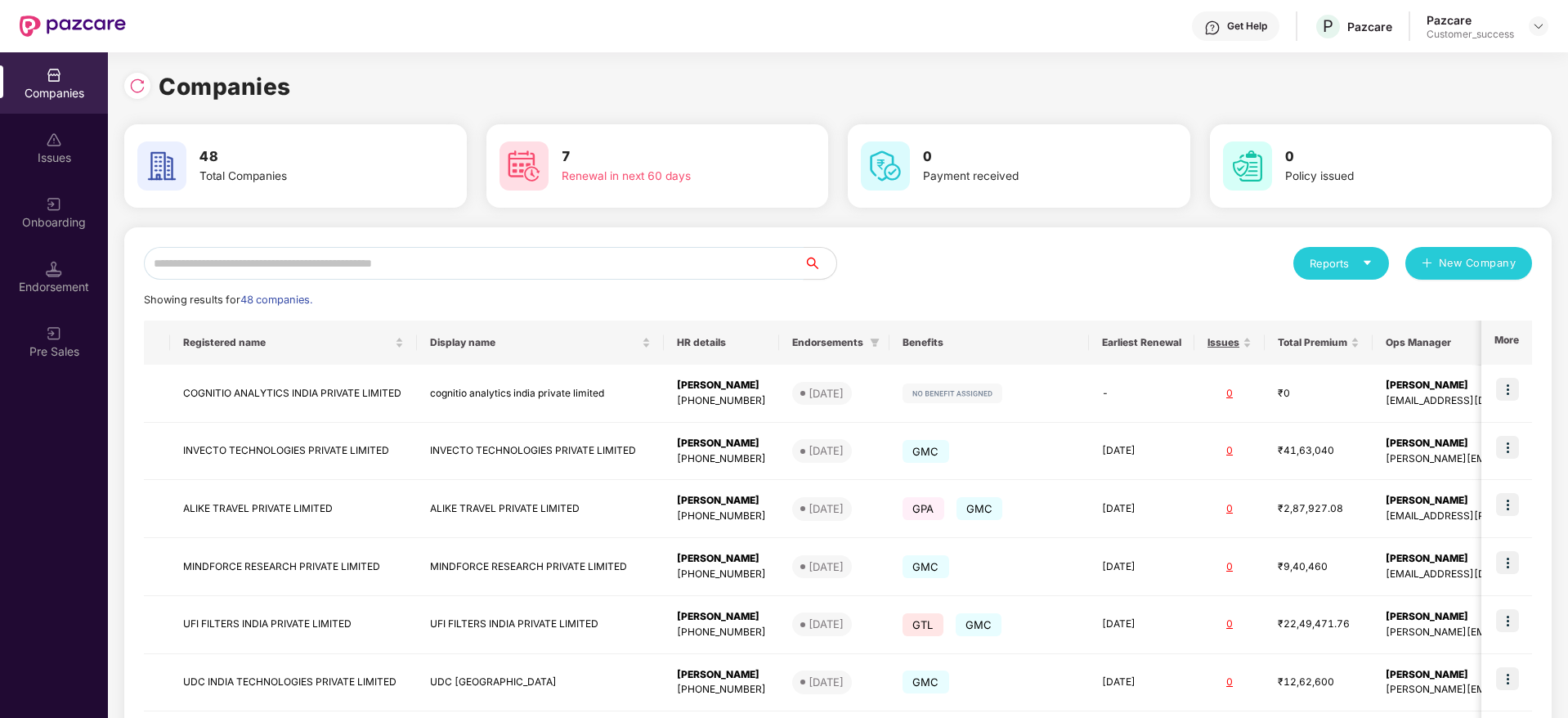
click at [420, 263] on input "text" at bounding box center [473, 263] width 660 height 33
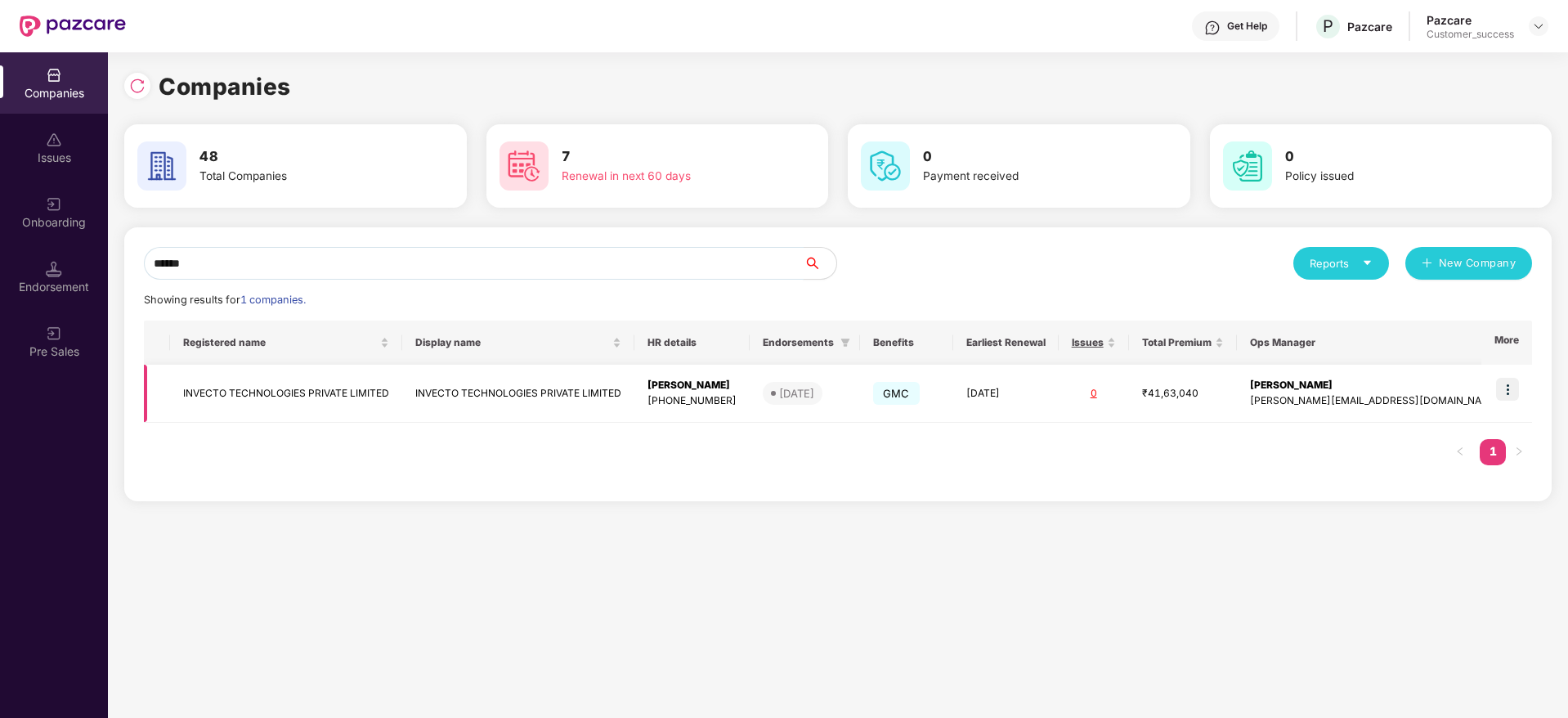
type input "******"
click at [297, 386] on td "INVECTO TECHNOLOGIES PRIVATE LIMITED" at bounding box center [286, 393] width 232 height 58
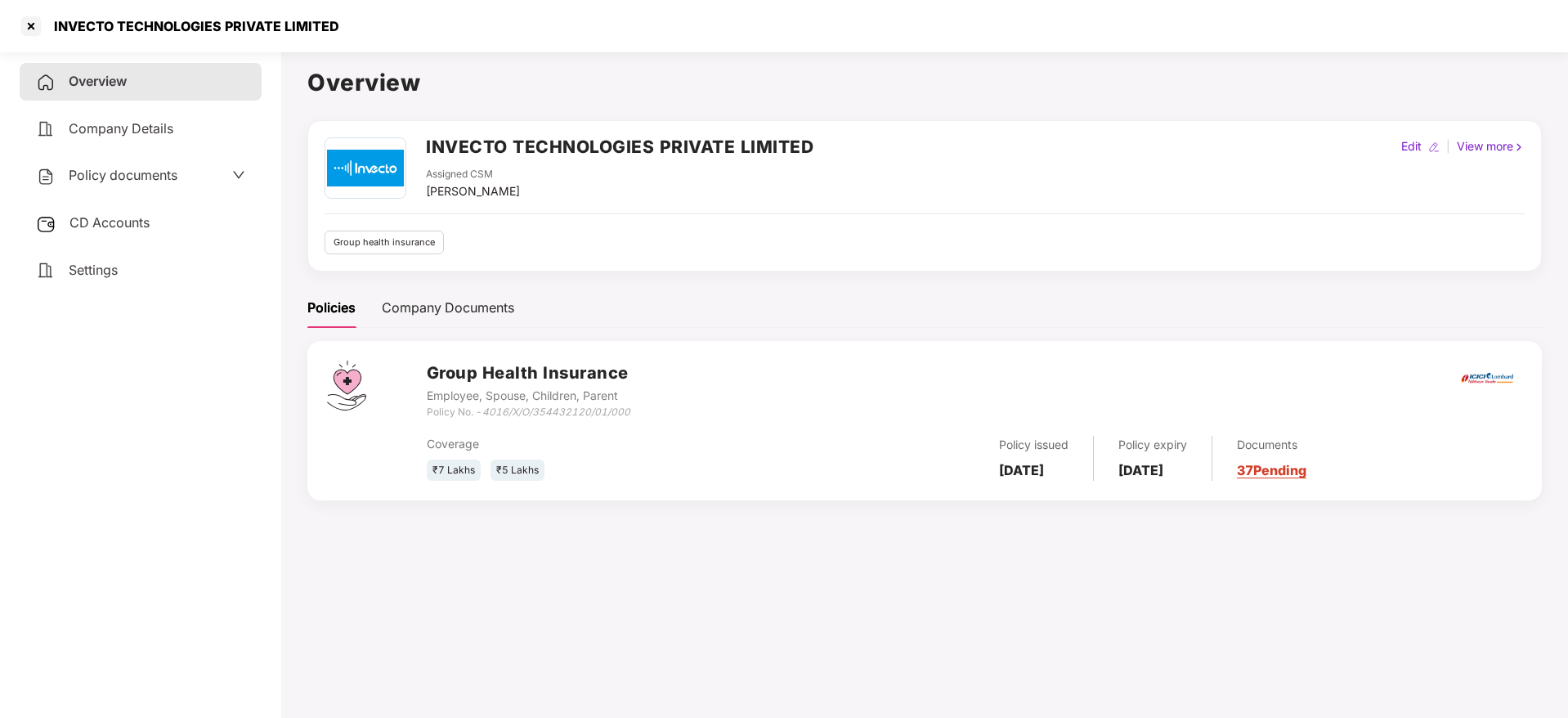
click at [1307, 462] on link "37 Pending" at bounding box center [1272, 470] width 70 height 16
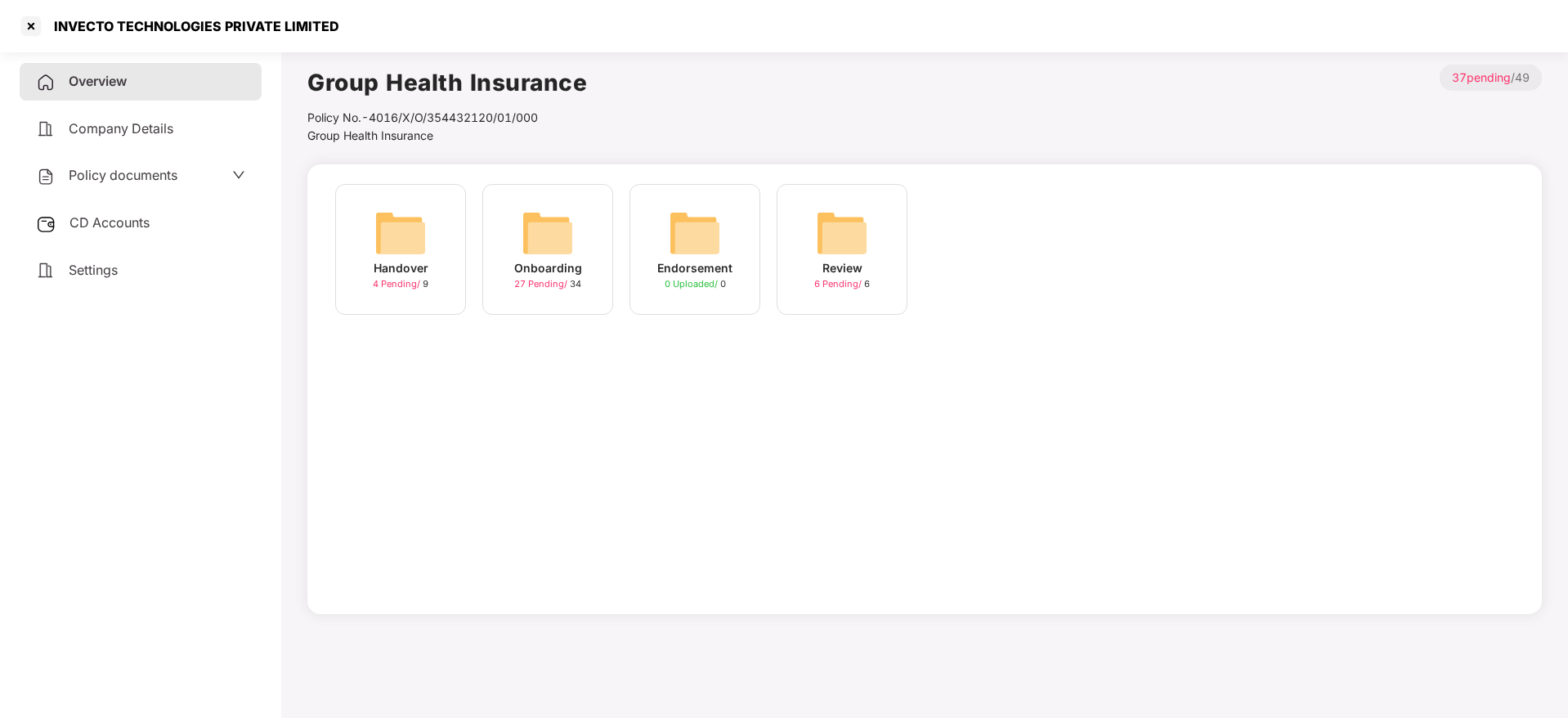
click at [550, 258] on img at bounding box center [547, 233] width 52 height 52
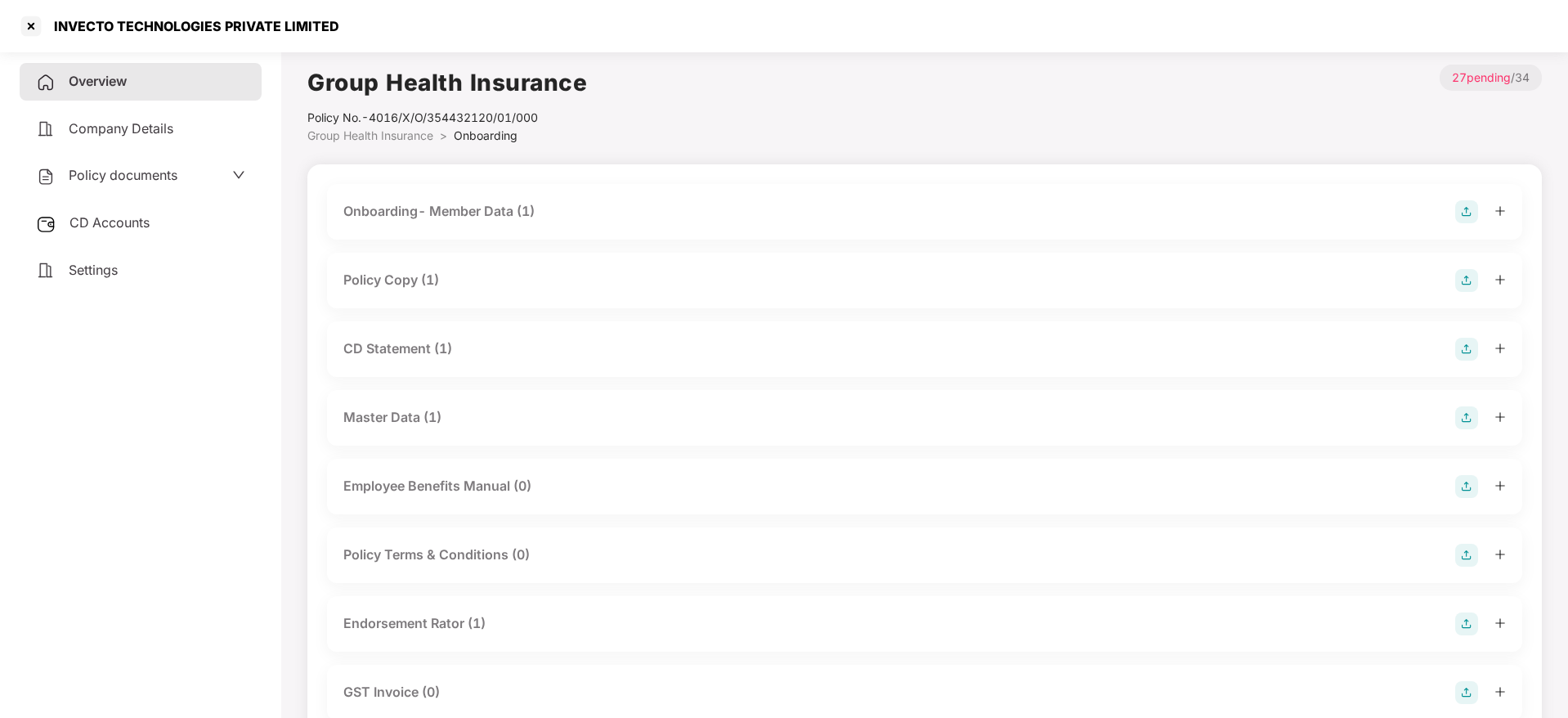
click at [431, 210] on div "Onboarding- Member Data (1)" at bounding box center [439, 211] width 192 height 21
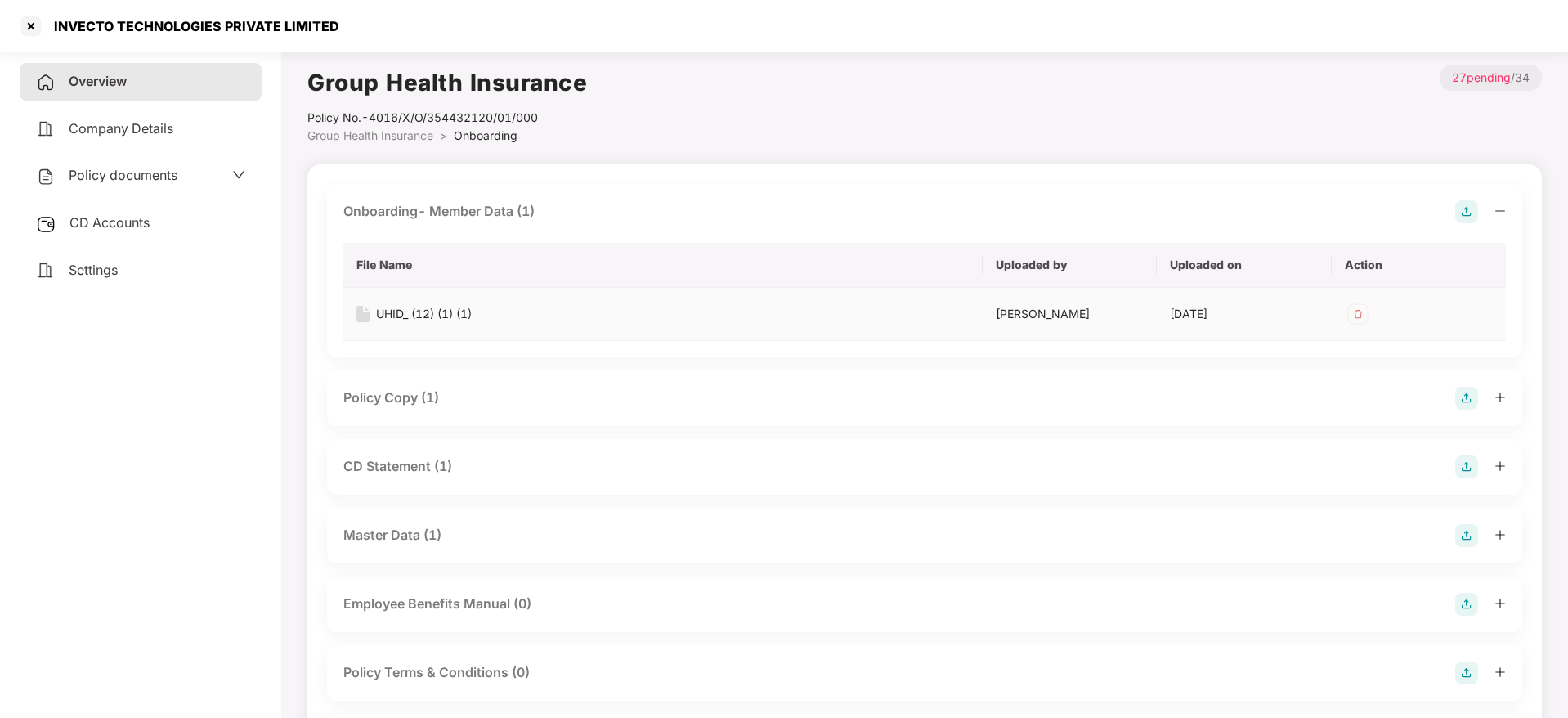
click at [418, 305] on div "UHID_ (12) (1) (1)" at bounding box center [424, 313] width 95 height 18
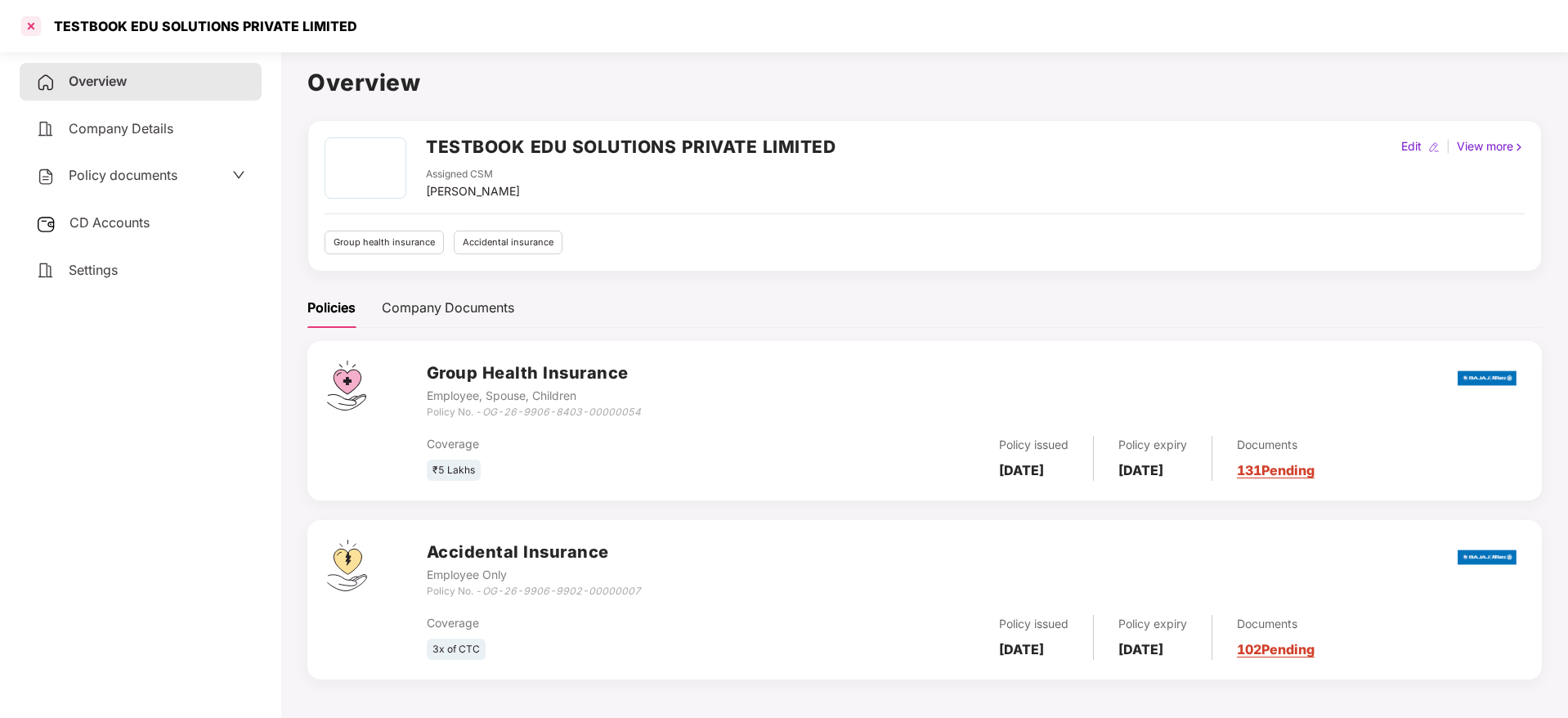
click at [23, 26] on div at bounding box center [31, 26] width 26 height 26
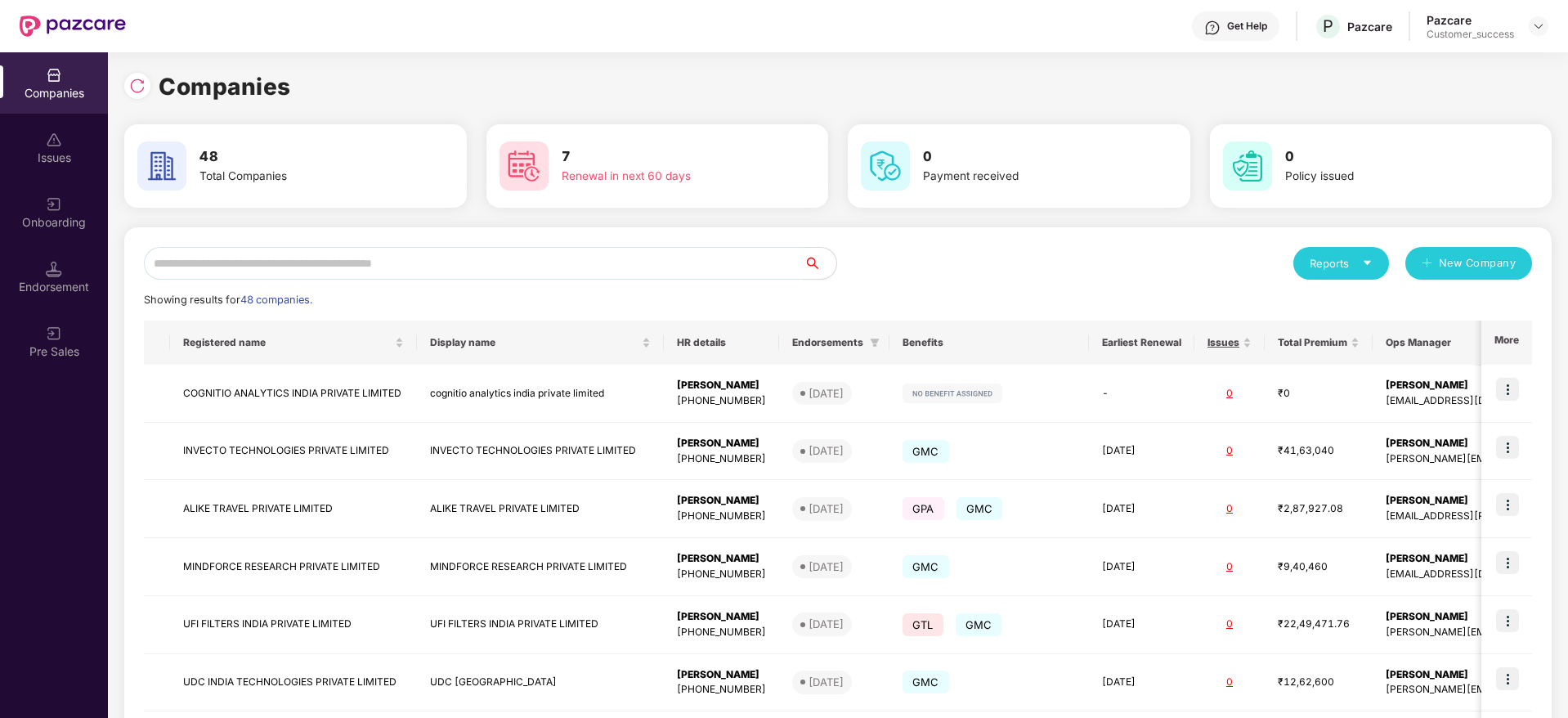
click at [363, 274] on input "text" at bounding box center [473, 263] width 660 height 33
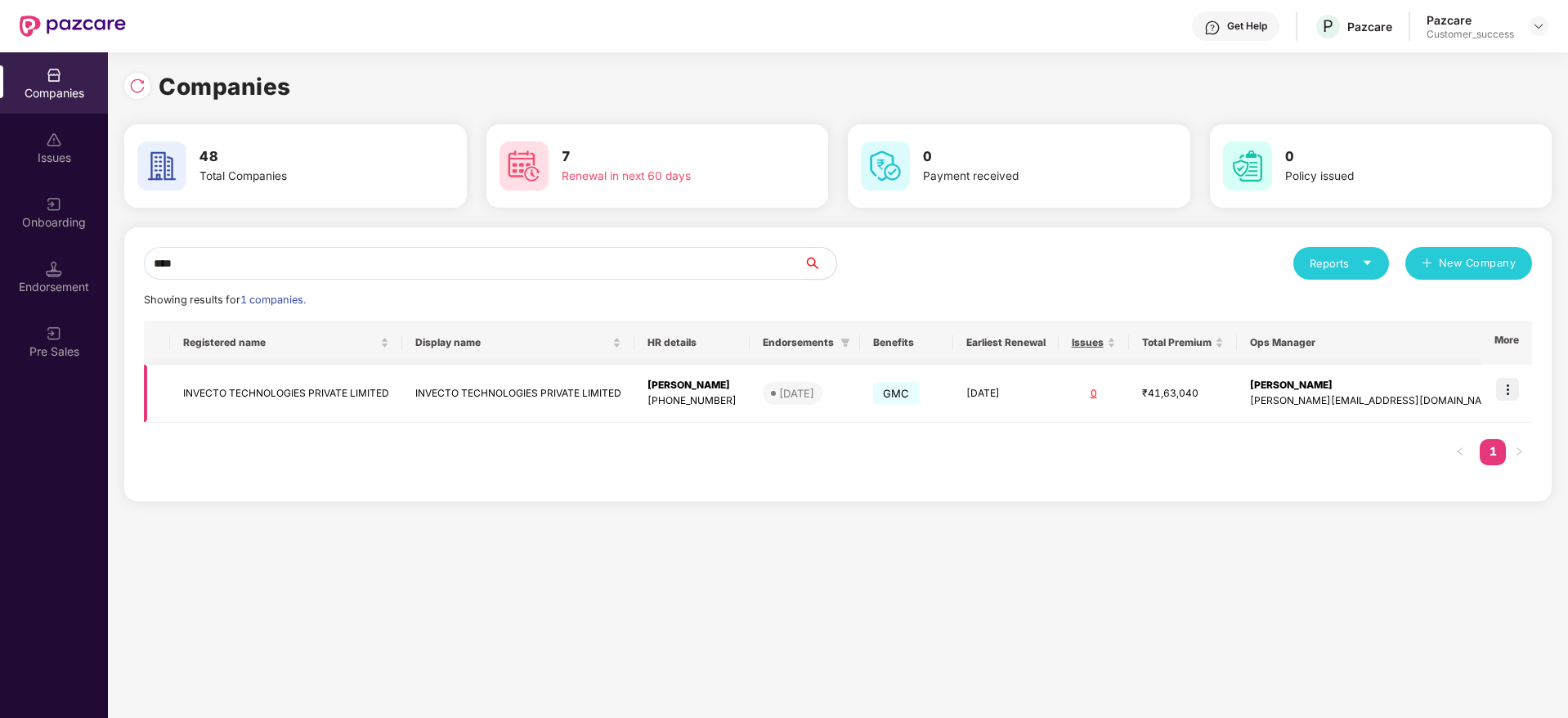
type input "****"
click at [1507, 392] on img at bounding box center [1507, 389] width 23 height 23
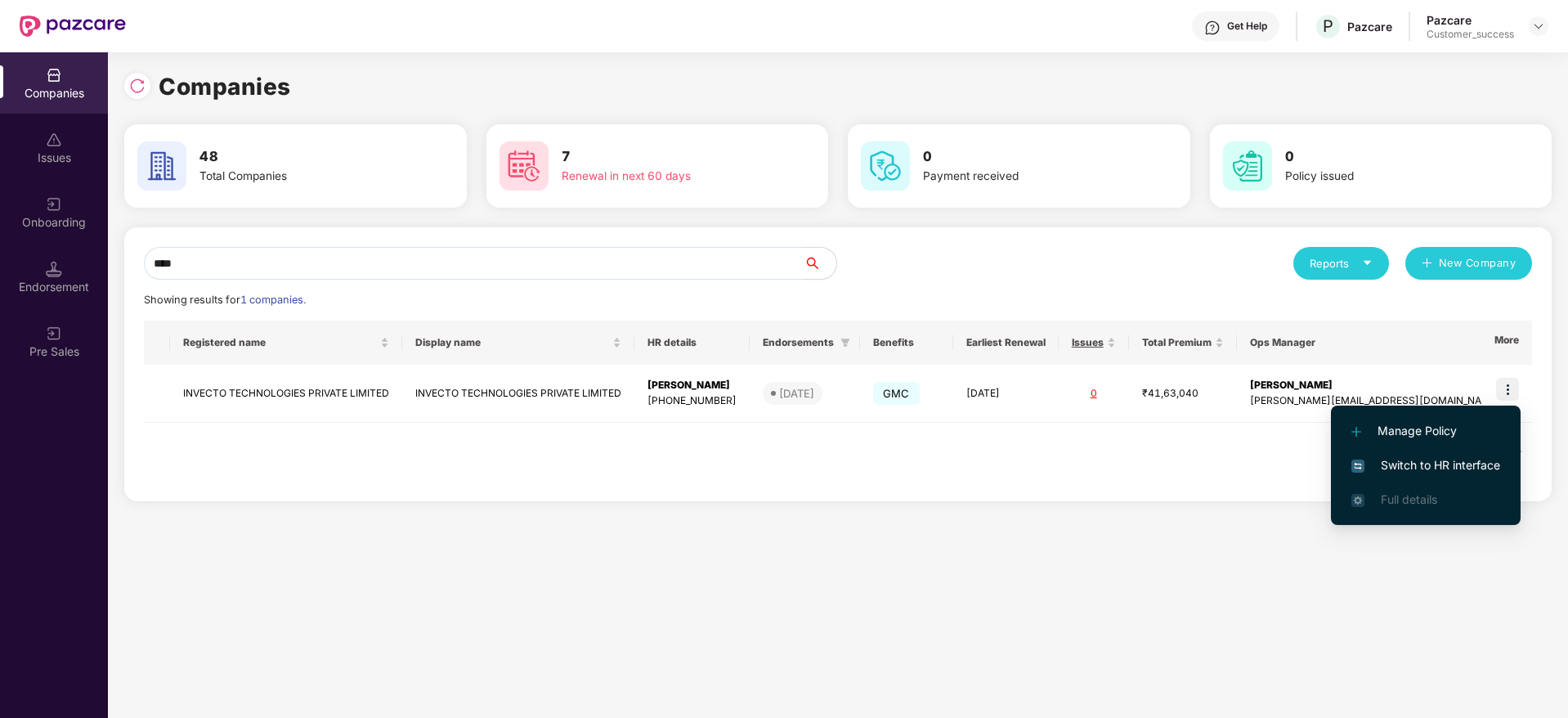
click at [1405, 459] on span "Switch to HR interface" at bounding box center [1425, 465] width 149 height 18
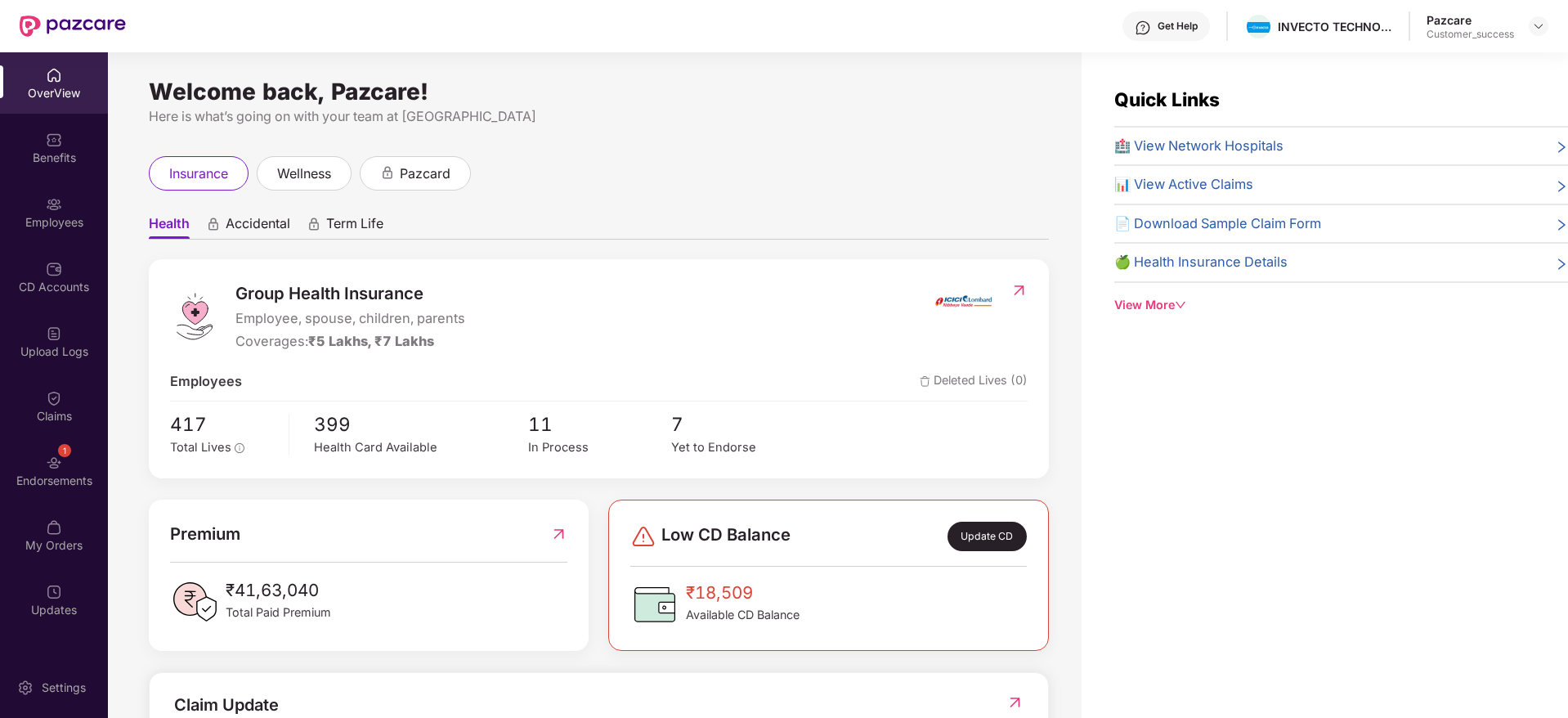
click at [52, 210] on img at bounding box center [53, 204] width 16 height 16
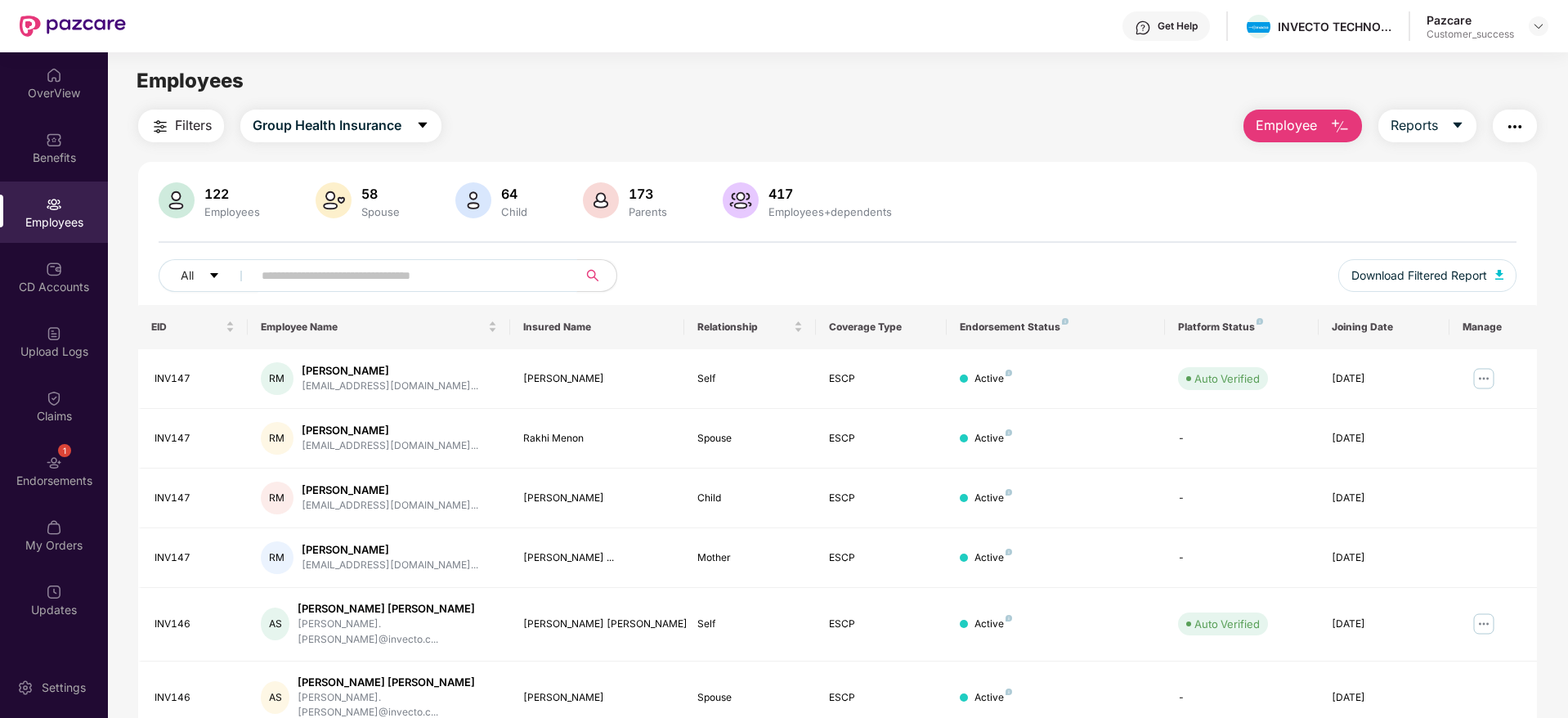
click at [363, 282] on input "text" at bounding box center [409, 275] width 294 height 25
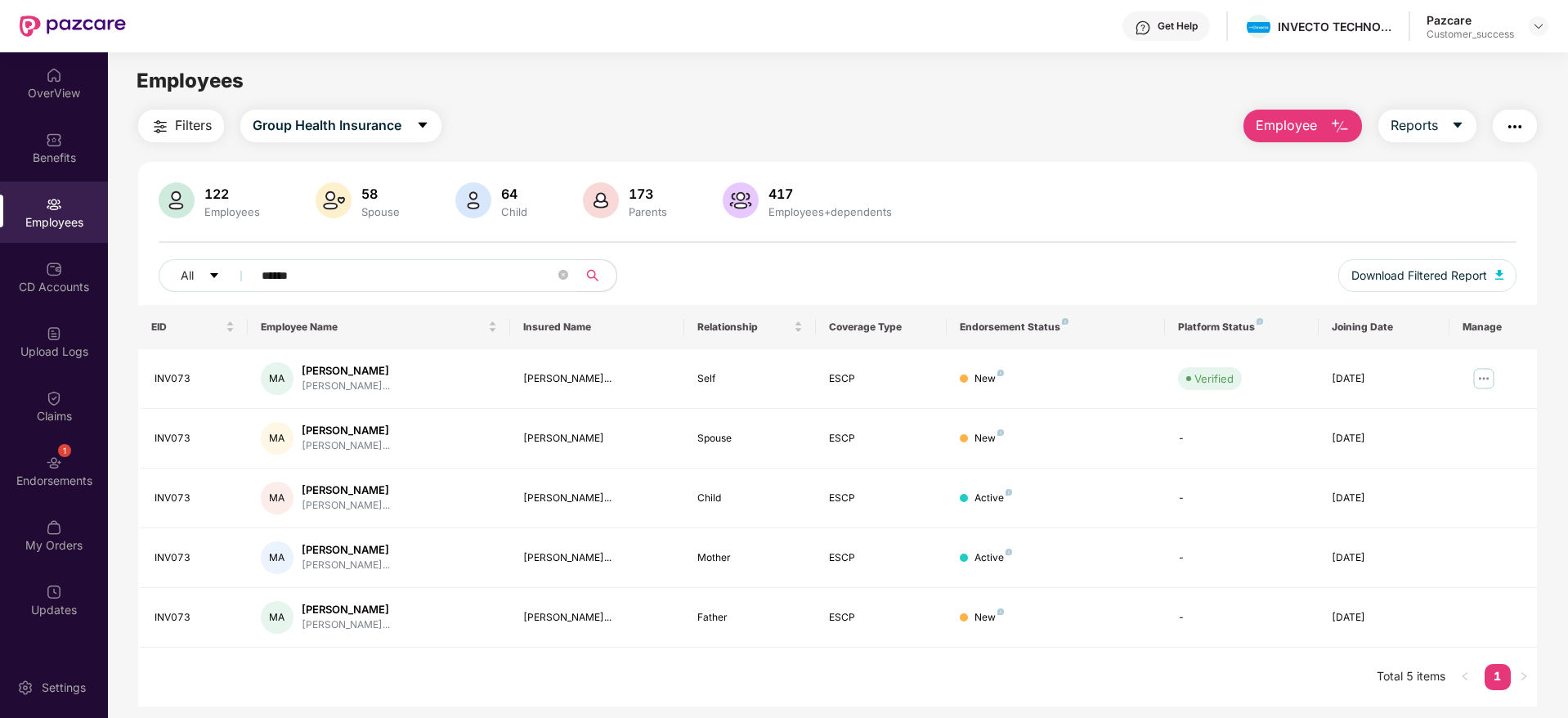
type input "******"
click at [1541, 28] on img at bounding box center [1538, 26] width 13 height 13
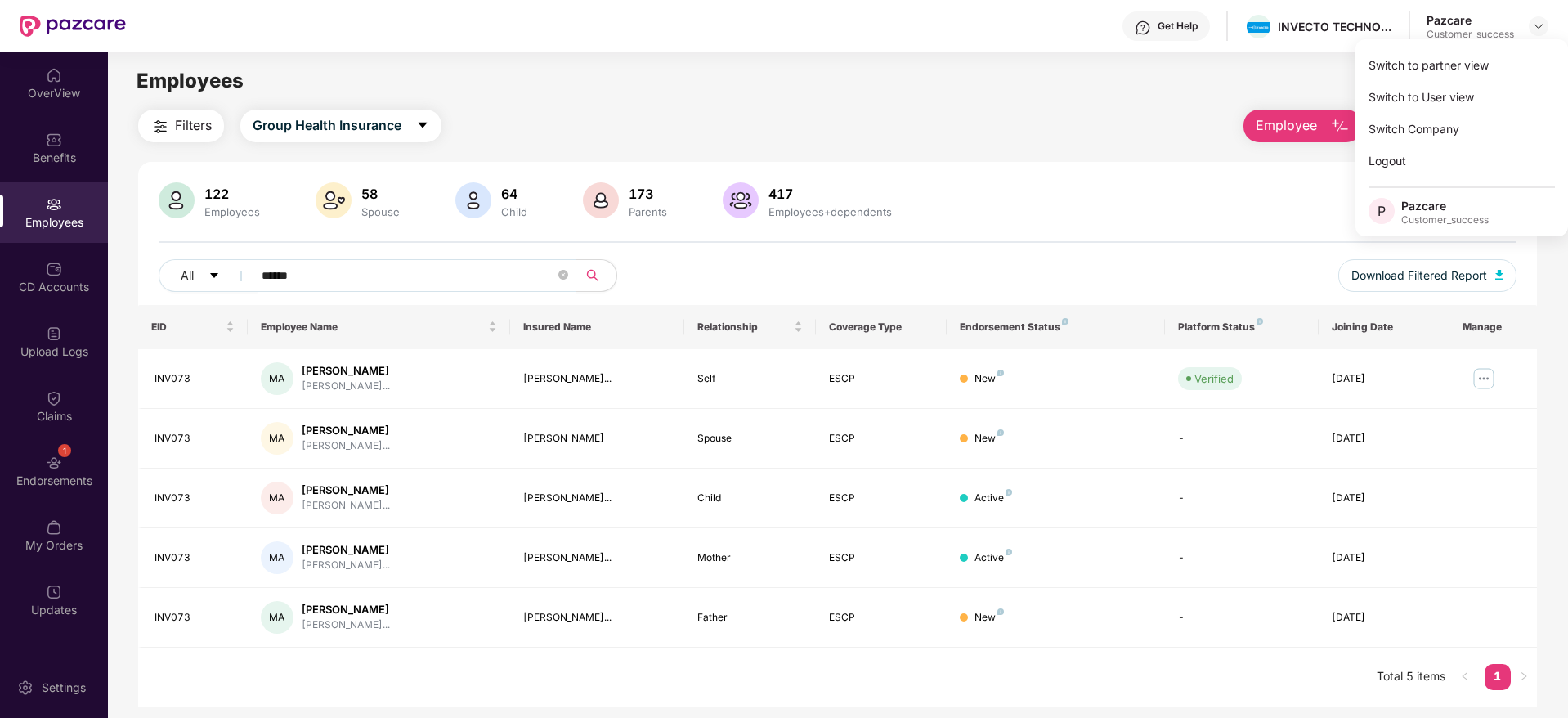
click at [1173, 103] on main "Employees Filters Group Health Insurance Employee Reports 122 Employees 58 Spou…" at bounding box center [838, 411] width 1460 height 718
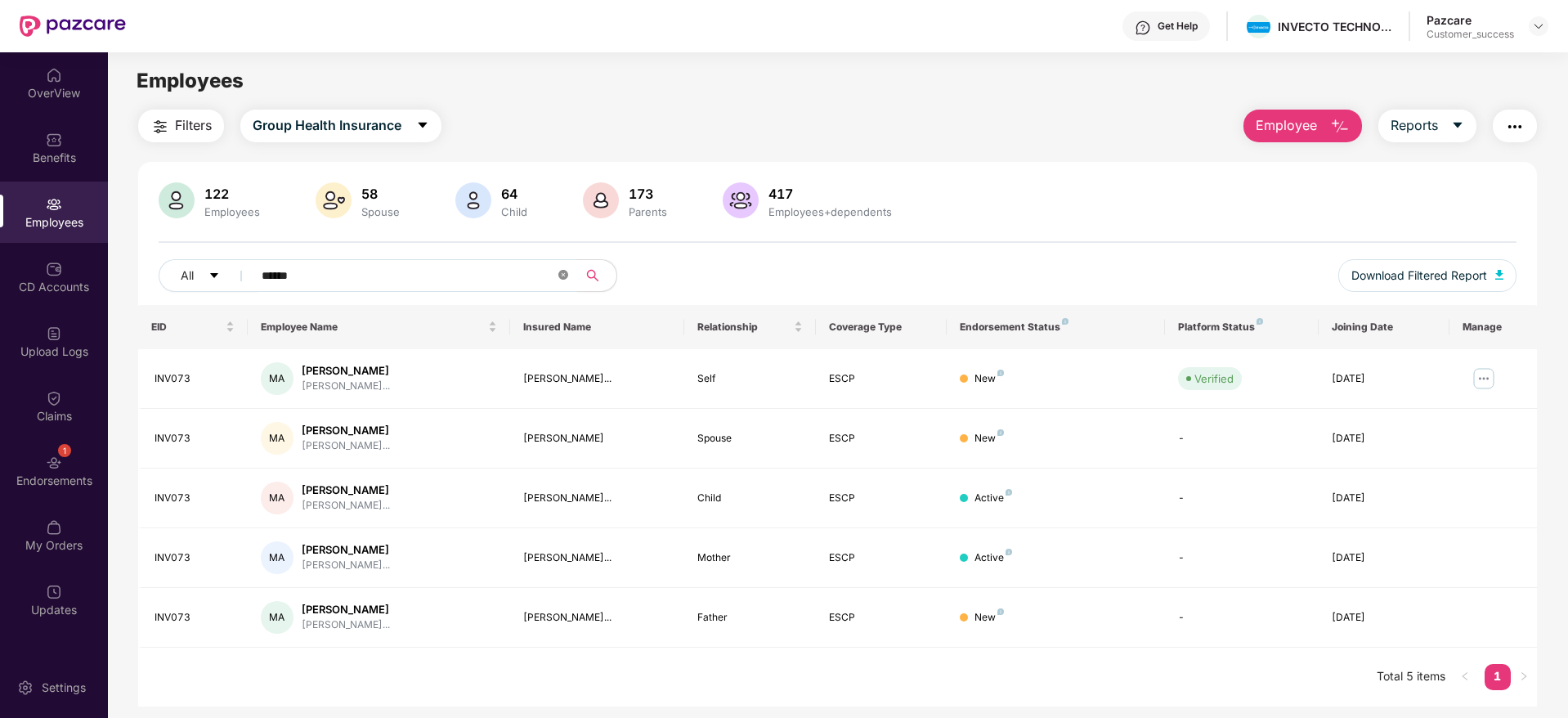
click at [560, 271] on icon "close-circle" at bounding box center [563, 274] width 9 height 9
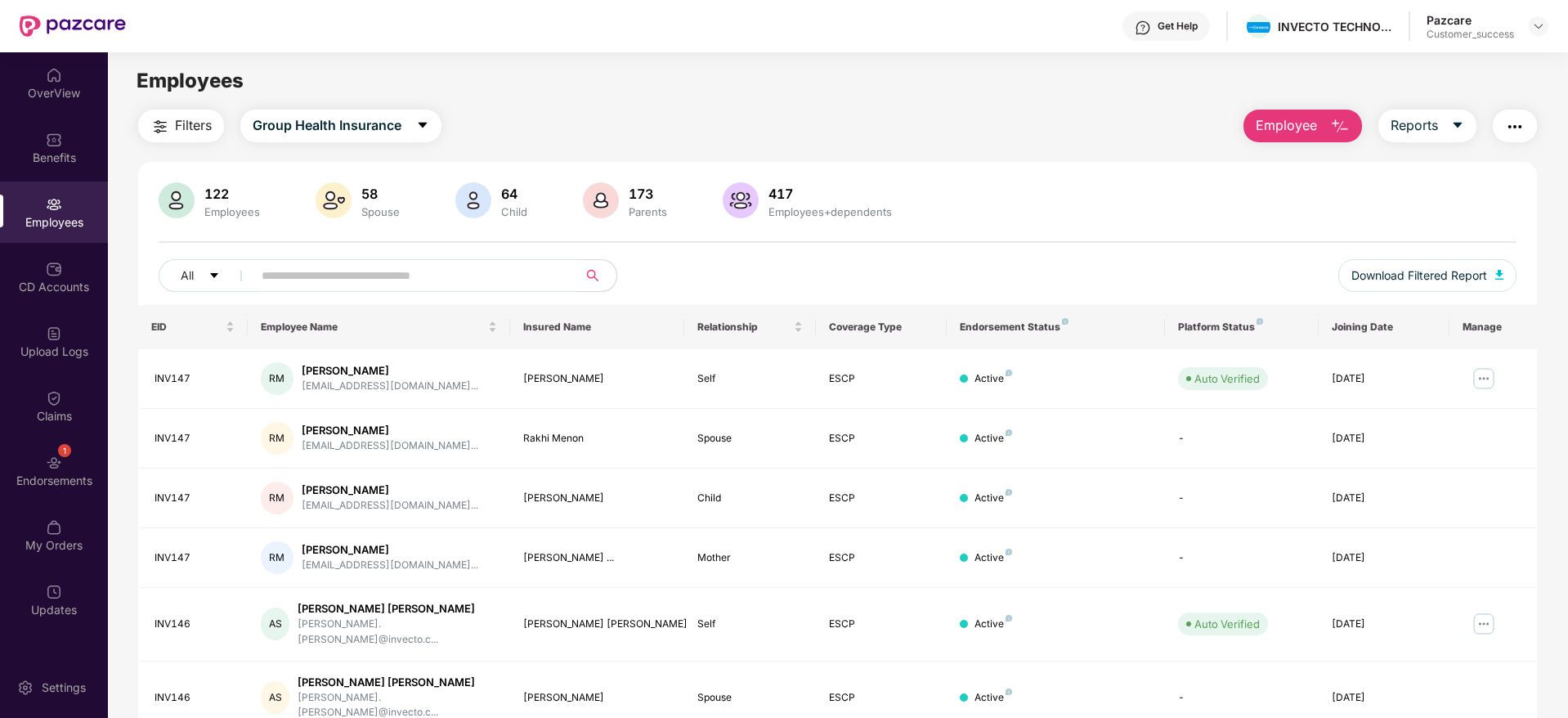
click at [427, 263] on input "text" at bounding box center [409, 275] width 294 height 25
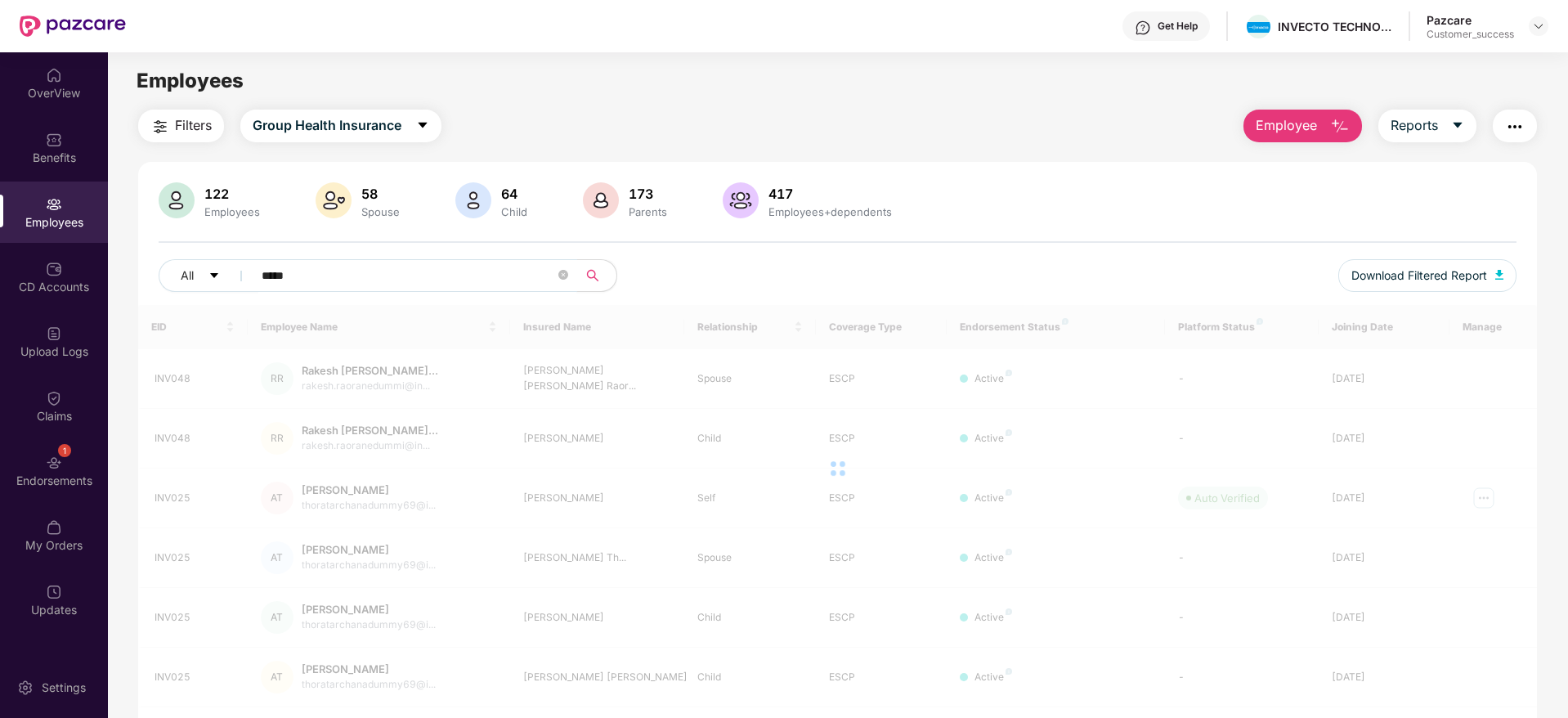
type input "******"
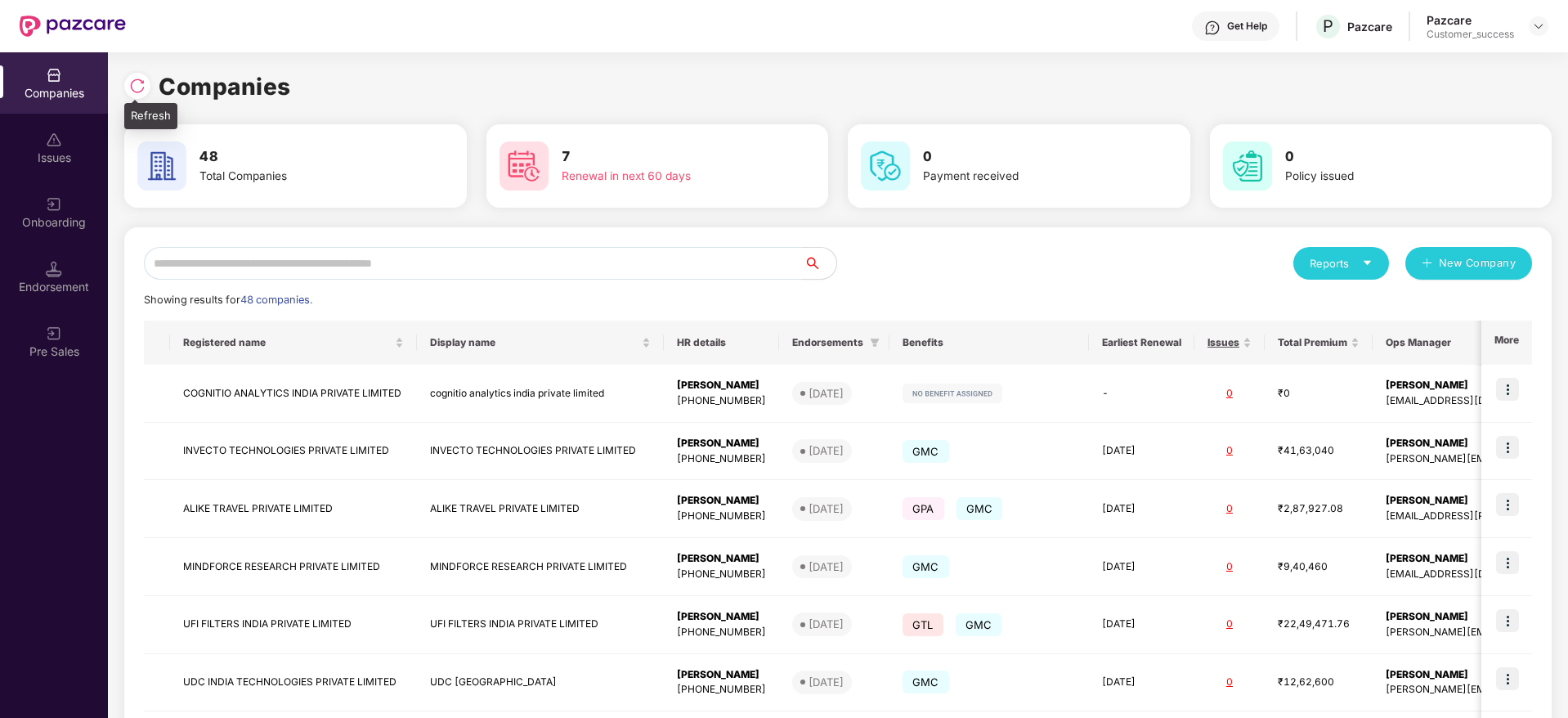
click at [137, 78] on img at bounding box center [137, 85] width 16 height 16
click at [264, 262] on input "text" at bounding box center [473, 263] width 660 height 33
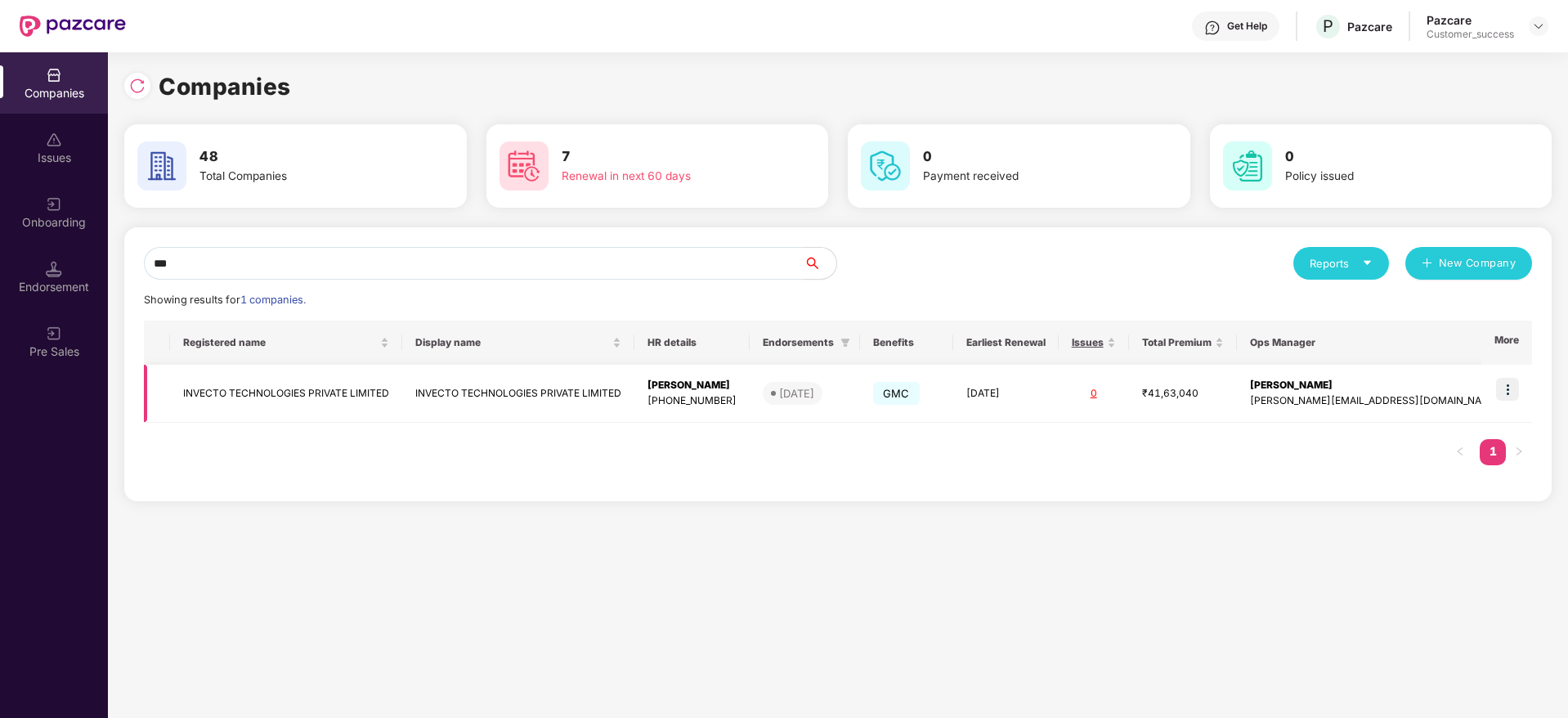
type input "***"
click at [1517, 392] on img at bounding box center [1507, 389] width 23 height 23
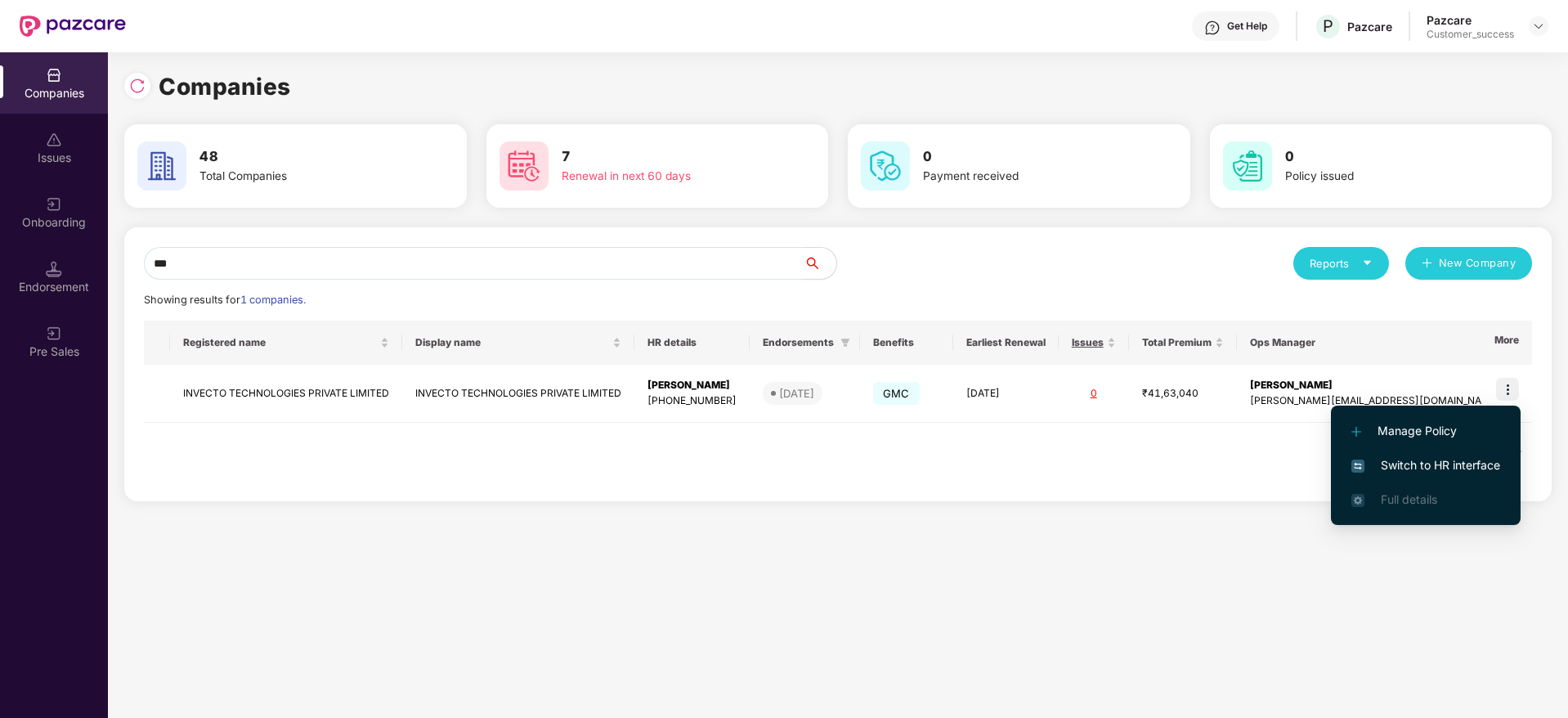
click at [1431, 456] on span "Switch to HR interface" at bounding box center [1425, 465] width 149 height 18
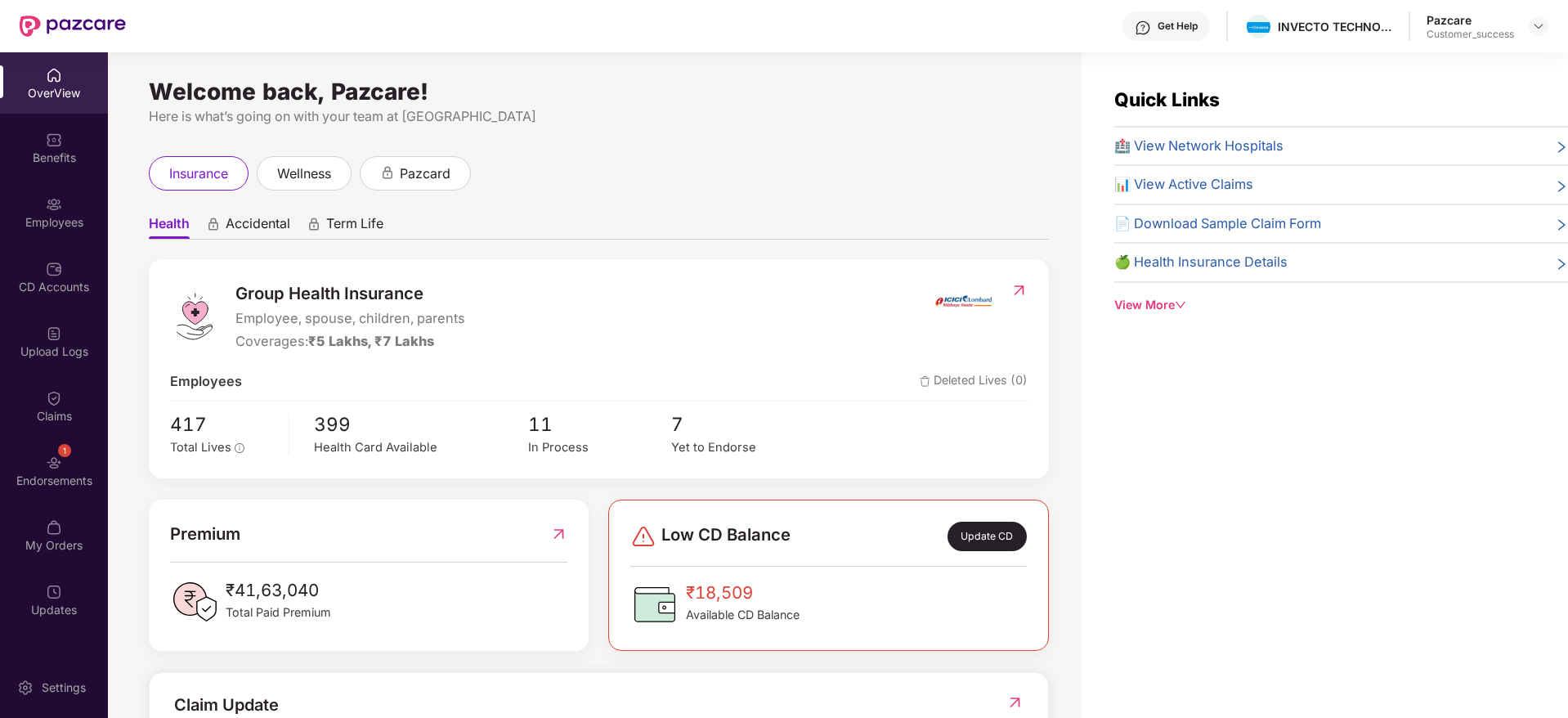
click at [38, 221] on div "Employees" at bounding box center [54, 222] width 108 height 16
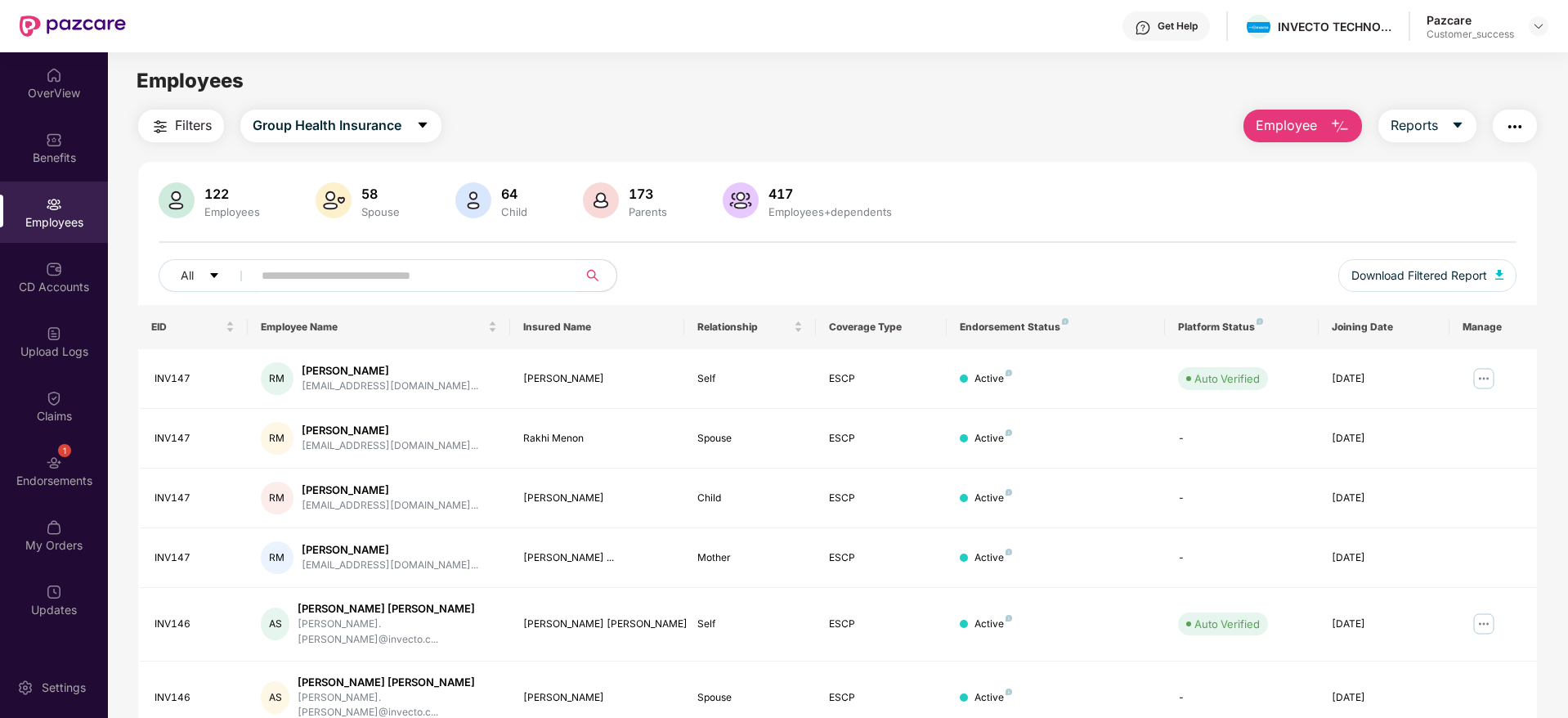
click at [1517, 124] on img "button" at bounding box center [1515, 126] width 20 height 20
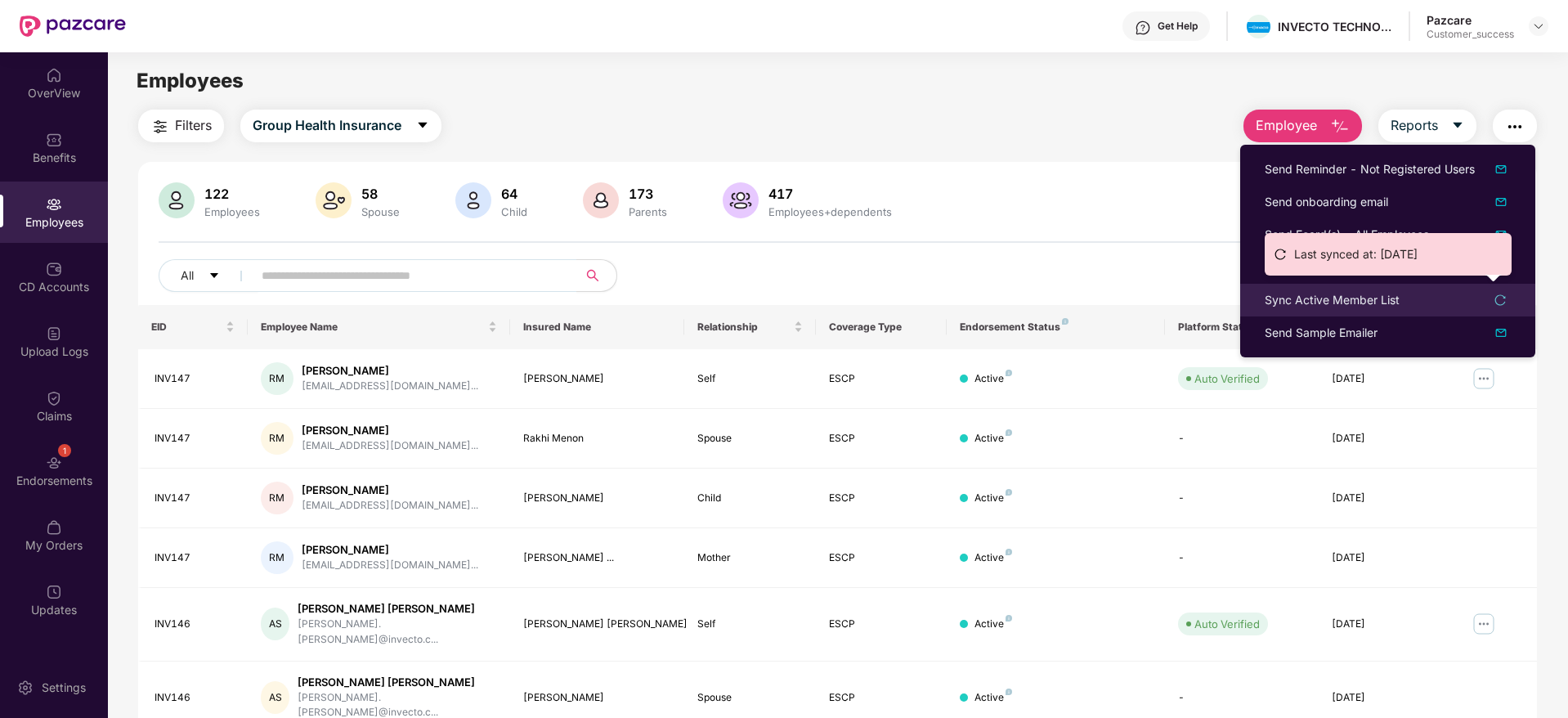
click at [1352, 299] on div "Sync Active Member List" at bounding box center [1332, 300] width 135 height 18
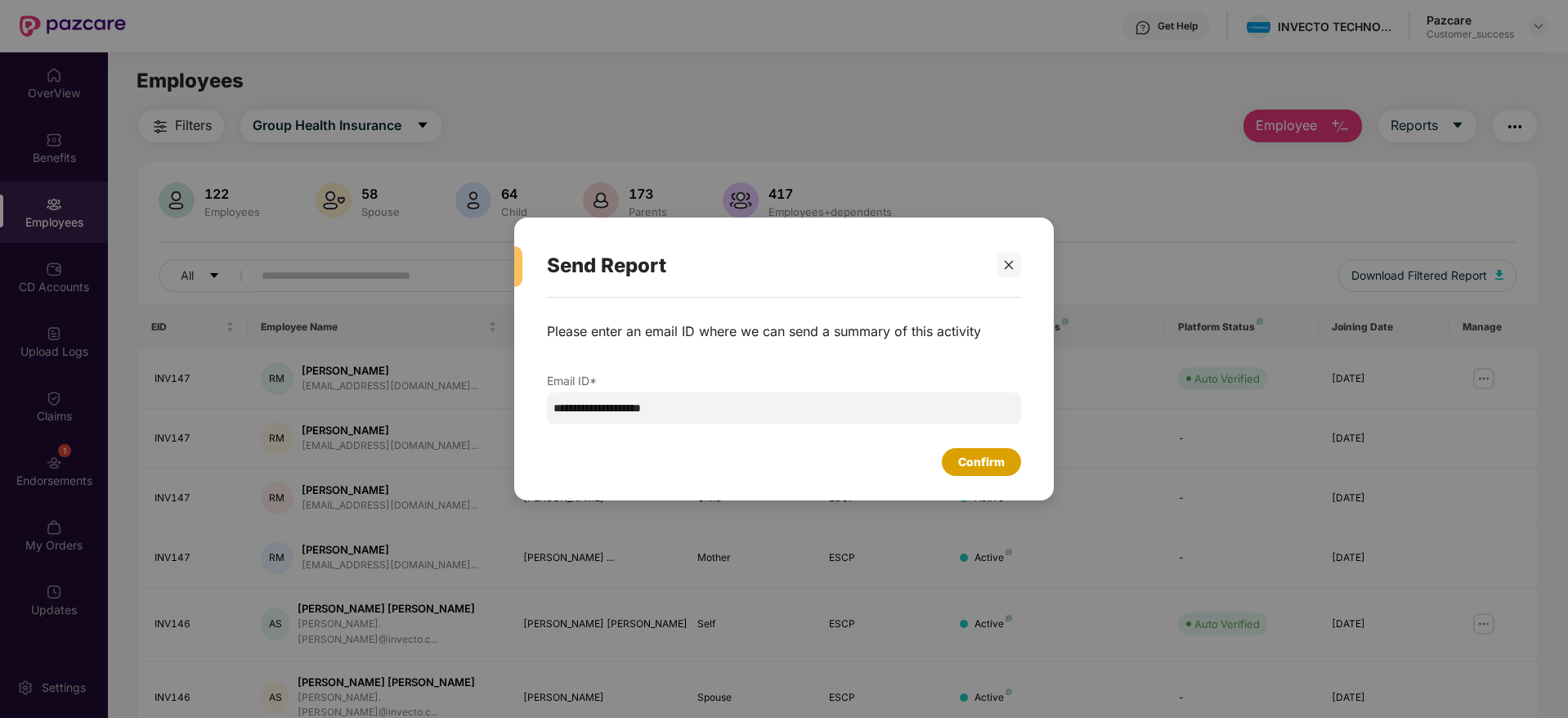
click at [996, 462] on div "Confirm" at bounding box center [981, 461] width 46 height 18
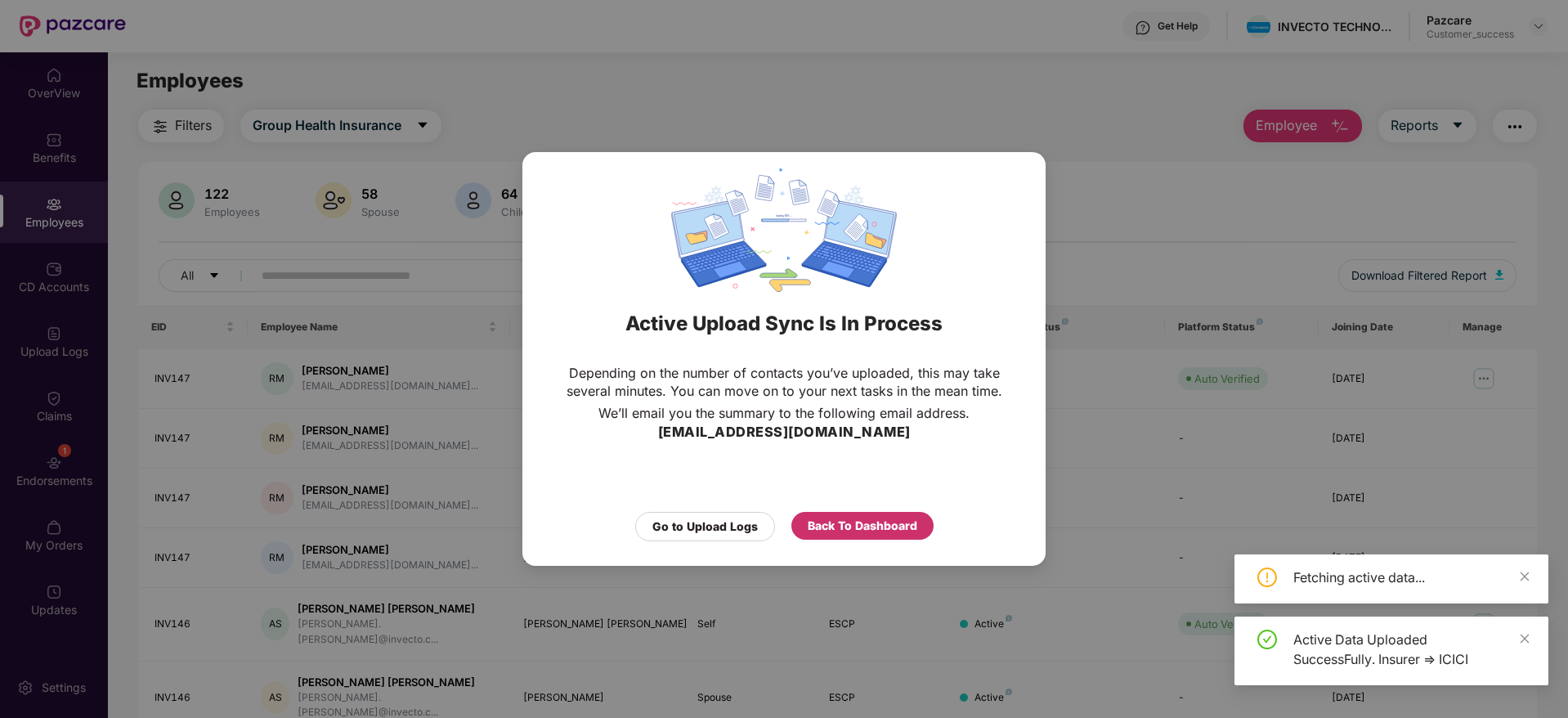
click at [827, 525] on div "Back To Dashboard" at bounding box center [863, 525] width 110 height 18
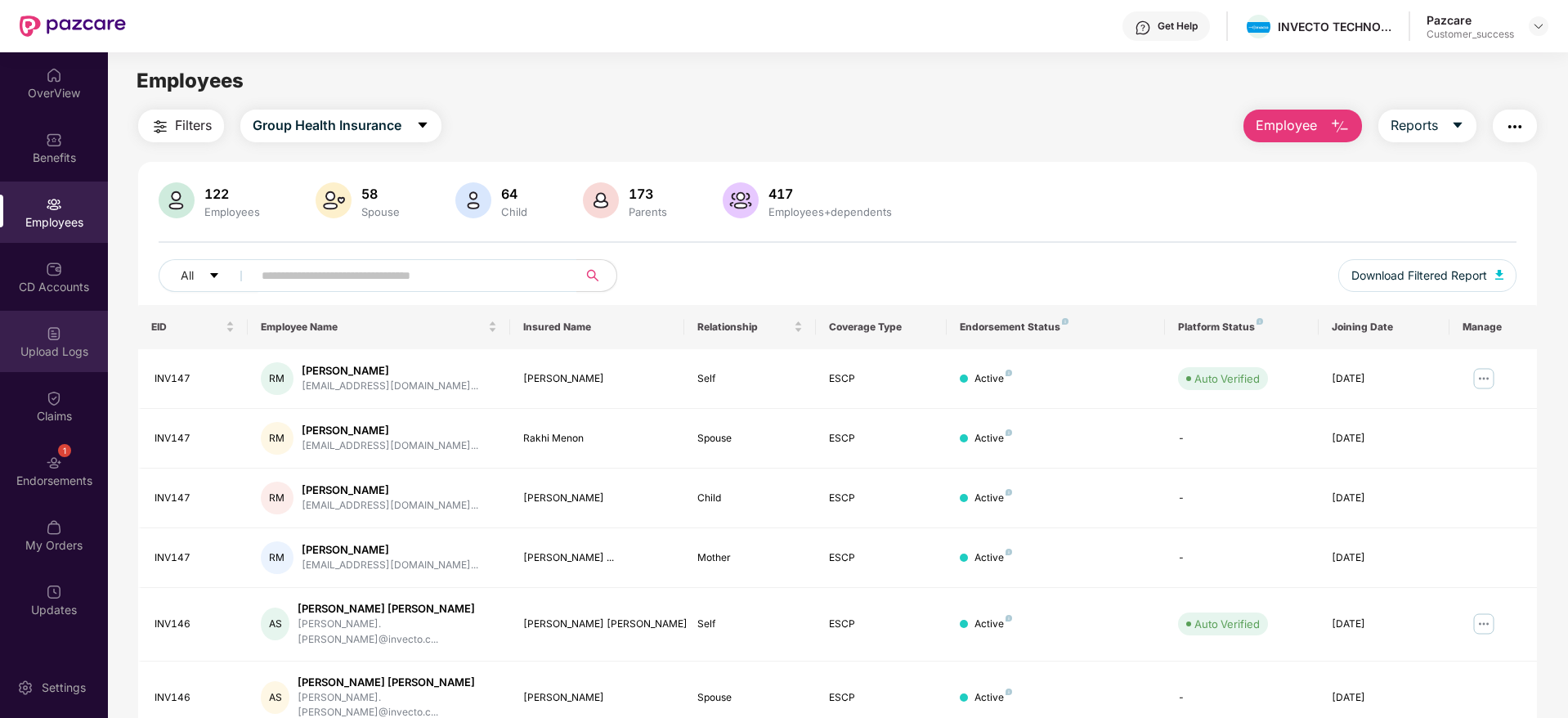
click at [50, 332] on img at bounding box center [53, 333] width 16 height 16
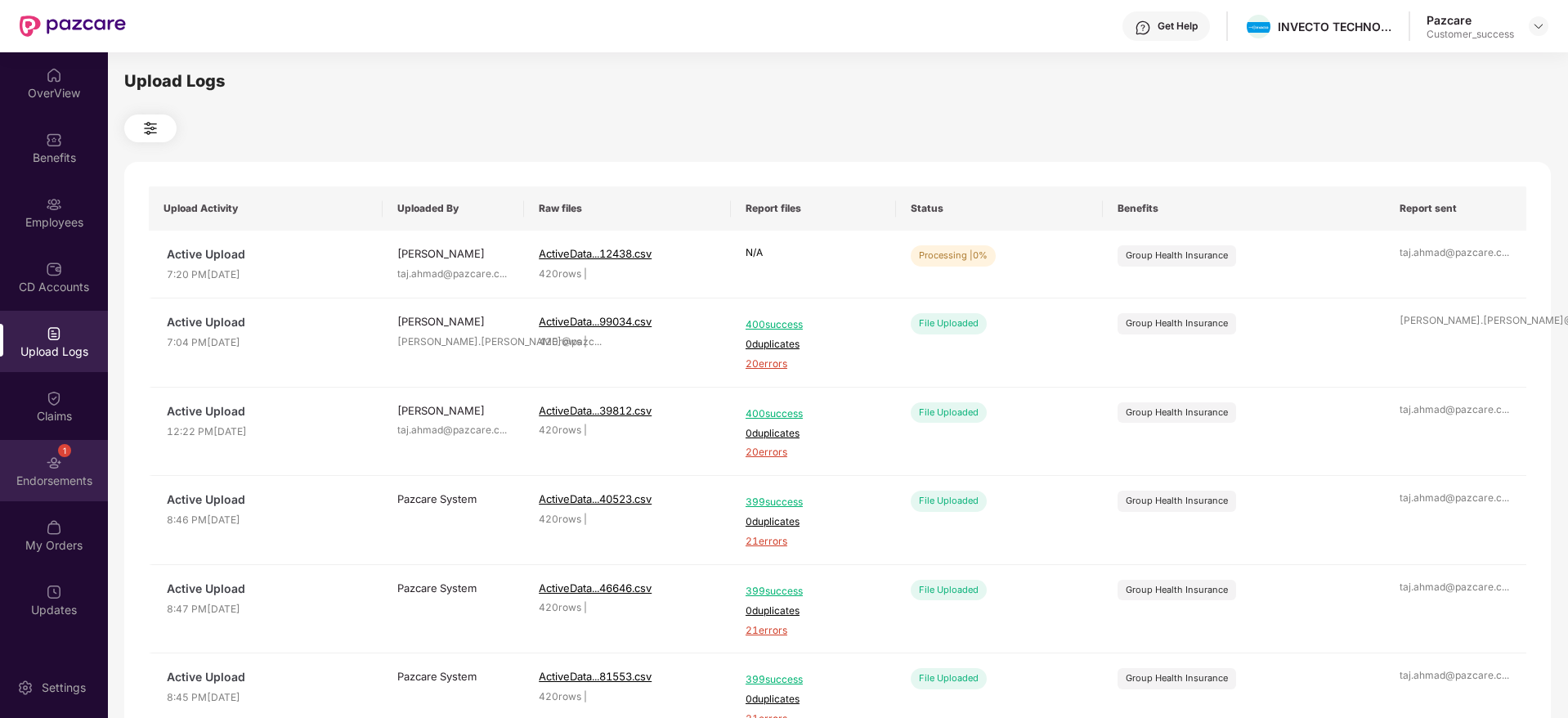
click at [74, 466] on div "1 Endorsements" at bounding box center [54, 470] width 108 height 61
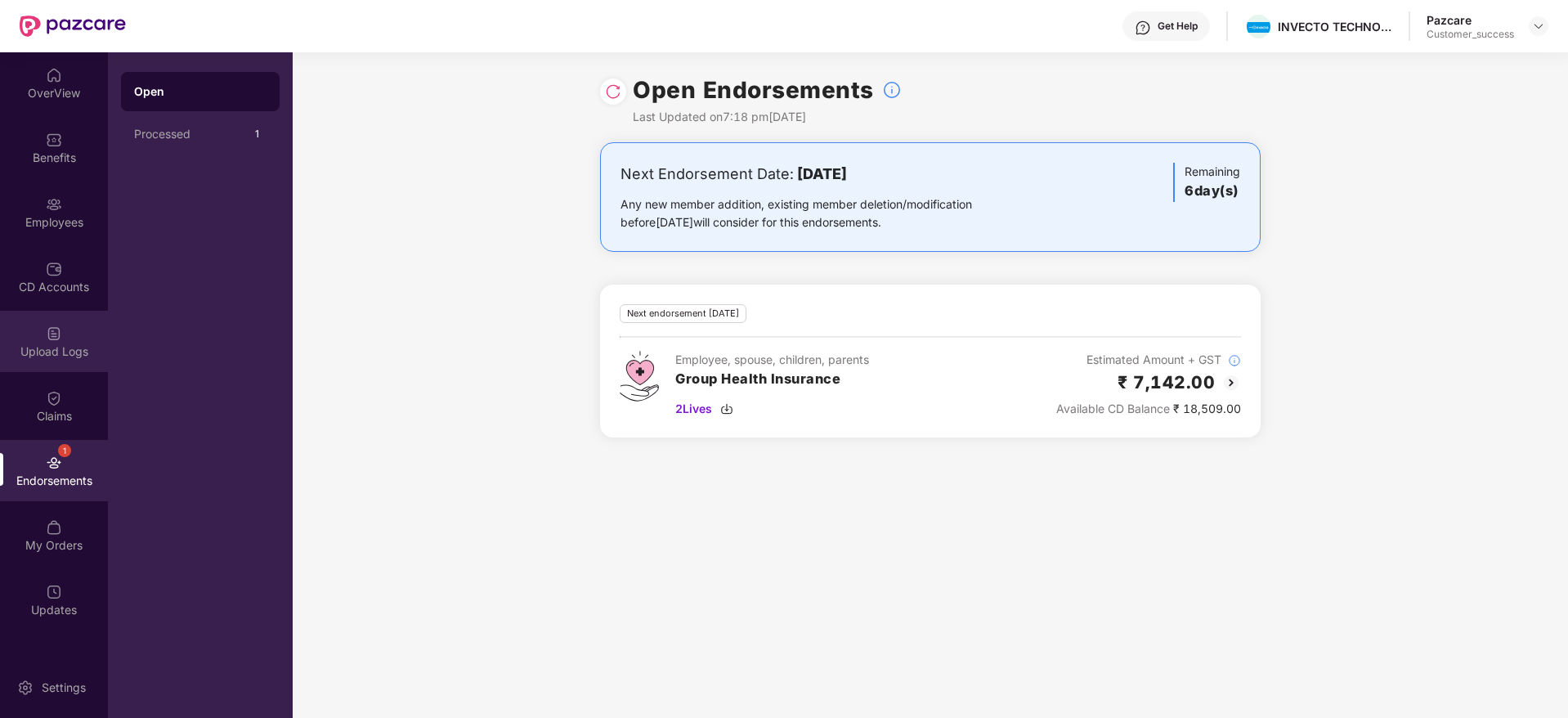
click at [58, 362] on div "Upload Logs" at bounding box center [54, 341] width 108 height 61
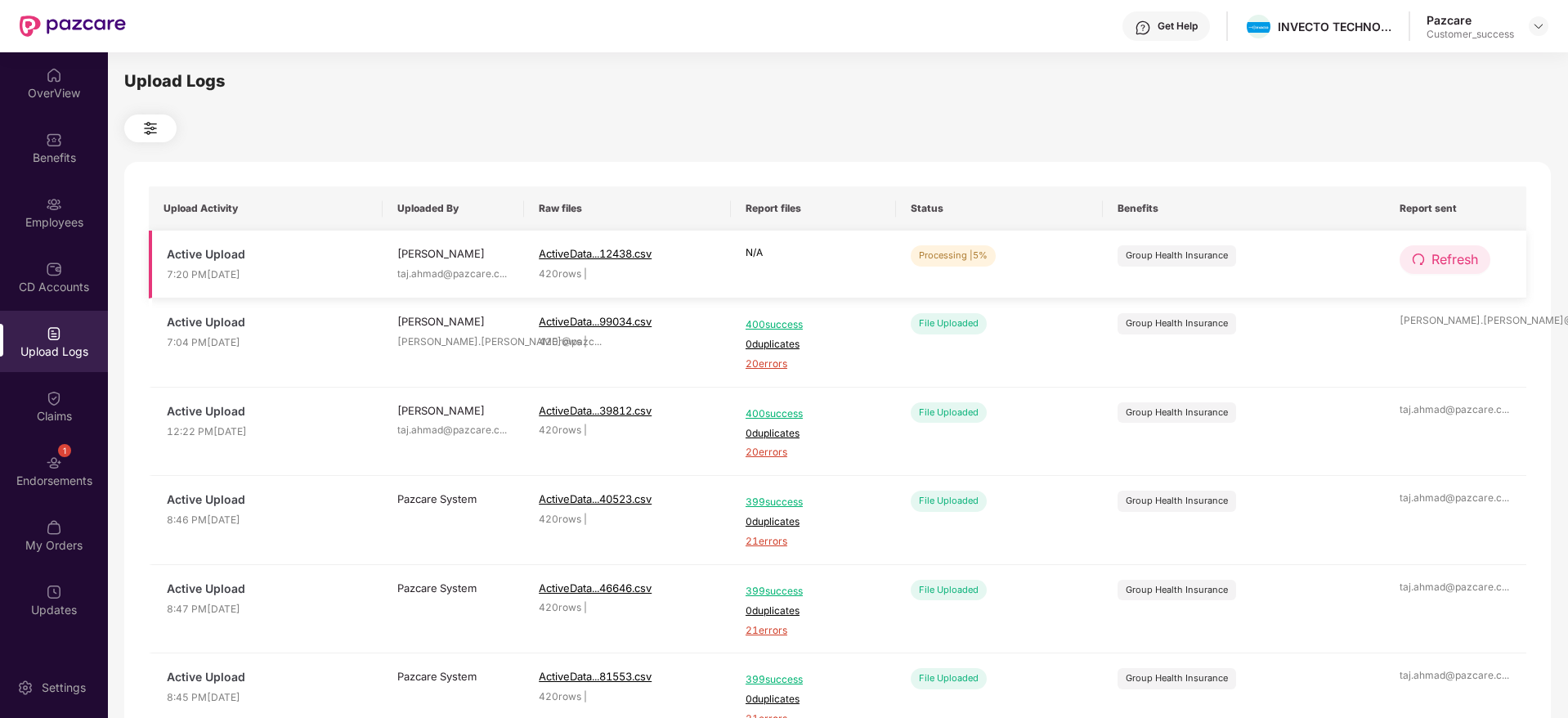
click at [1440, 261] on span "Refresh" at bounding box center [1455, 259] width 46 height 21
